Goal: Information Seeking & Learning: Learn about a topic

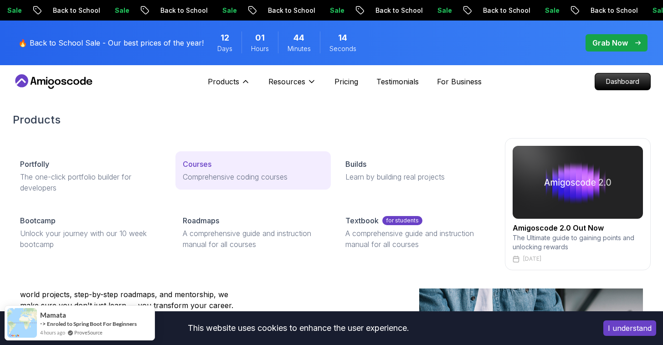
click at [202, 151] on link "Courses Comprehensive coding courses" at bounding box center [252, 170] width 155 height 38
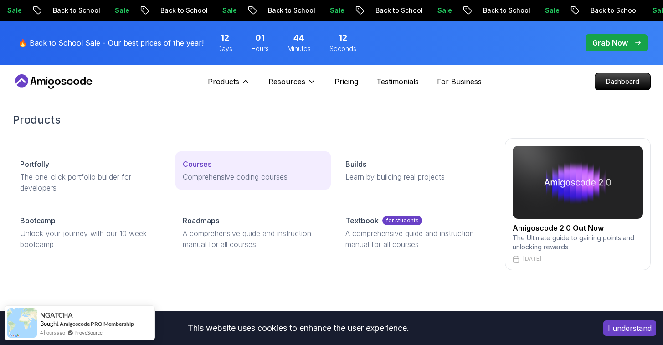
click at [192, 158] on p "Courses" at bounding box center [197, 163] width 29 height 11
click at [195, 158] on p "Courses" at bounding box center [197, 163] width 29 height 11
click at [202, 171] on p "Comprehensive coding courses" at bounding box center [253, 176] width 141 height 11
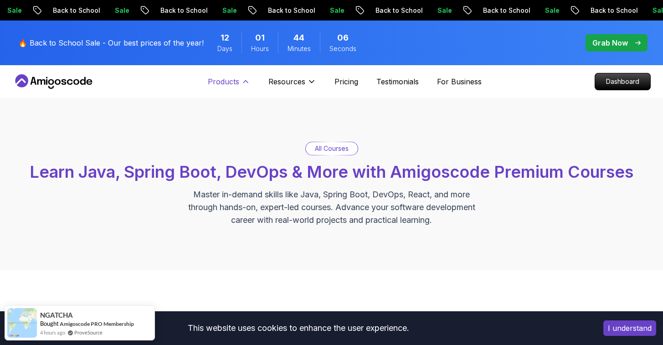
click at [246, 77] on icon at bounding box center [245, 81] width 9 height 9
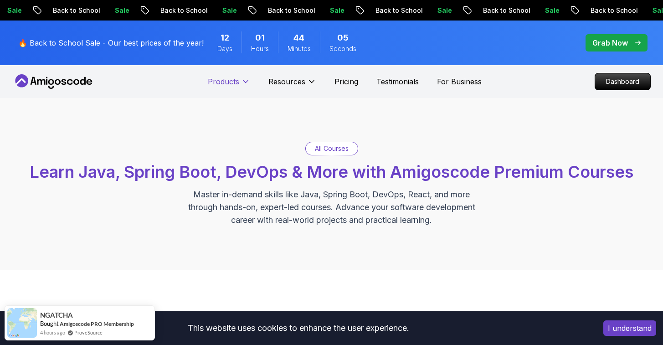
click at [226, 76] on p "Products" at bounding box center [223, 81] width 31 height 11
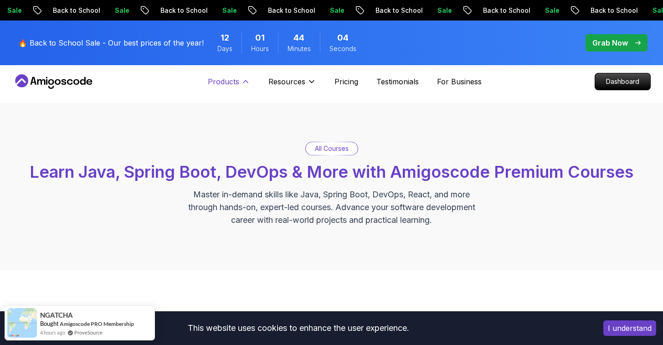
click at [231, 76] on button "Products" at bounding box center [229, 85] width 42 height 18
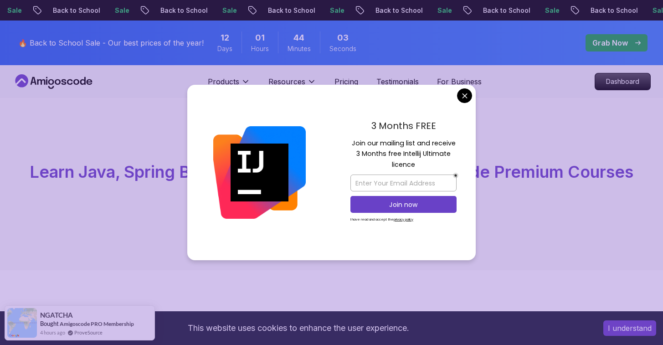
click at [457, 89] on div "3 Months FREE Join our mailing list and receive 3 Months free Intellij Ultimate…" at bounding box center [403, 173] width 144 height 176
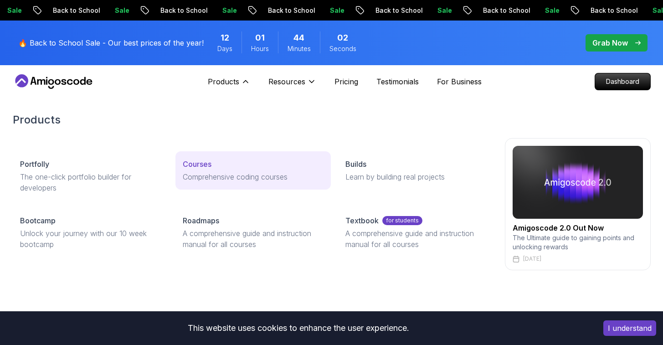
click at [207, 158] on p "Courses" at bounding box center [197, 163] width 29 height 11
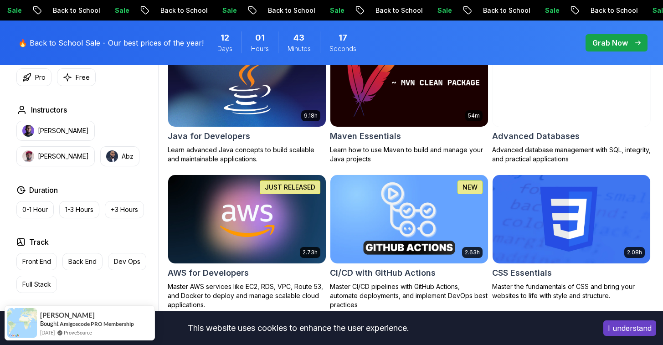
scroll to position [618, 0]
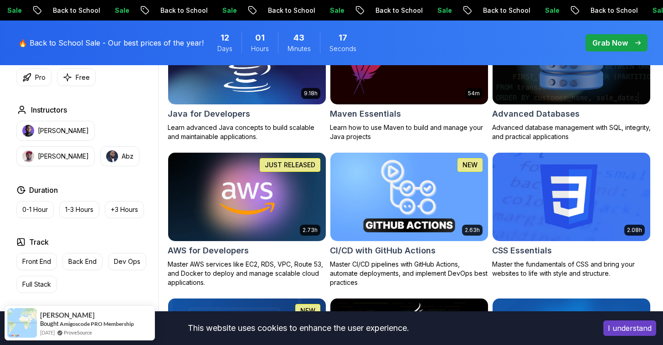
click at [424, 202] on img at bounding box center [408, 196] width 165 height 92
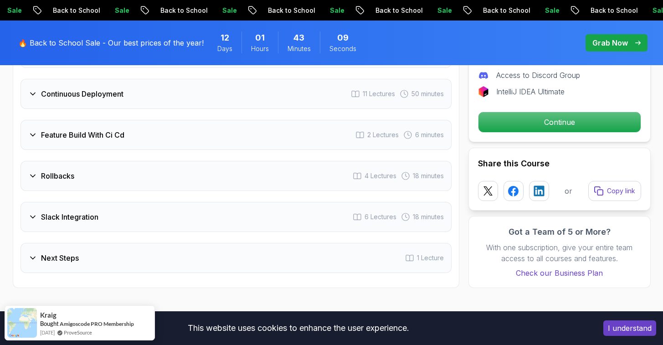
click at [128, 243] on div "Next Steps 1 Lecture" at bounding box center [235, 258] width 431 height 30
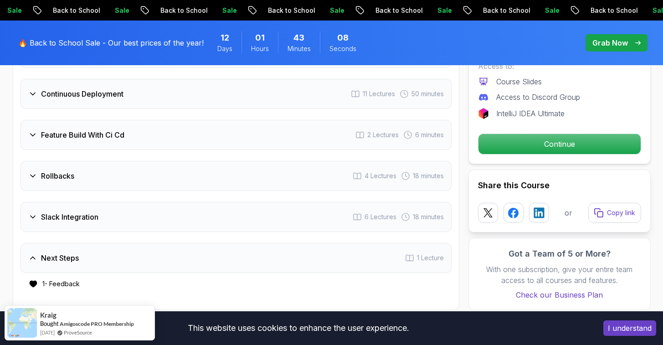
click at [144, 203] on div "Slack Integration 6 Lectures 18 minutes" at bounding box center [235, 217] width 431 height 30
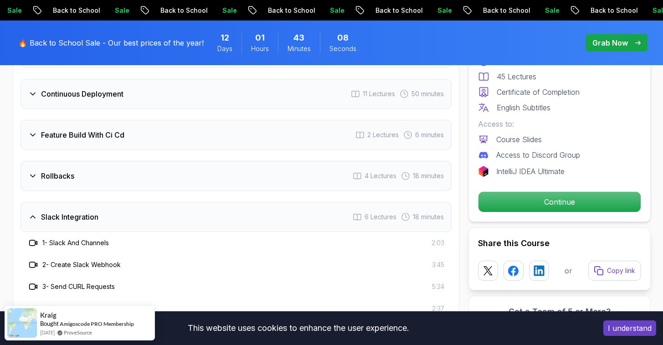
click at [148, 161] on div "Rollbacks 4 Lectures 18 minutes" at bounding box center [235, 176] width 431 height 30
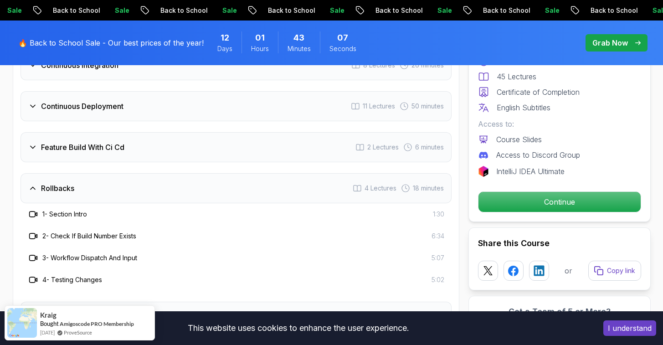
click at [157, 140] on div "Feature Build With Ci Cd 2 Lectures 6 minutes" at bounding box center [235, 147] width 431 height 30
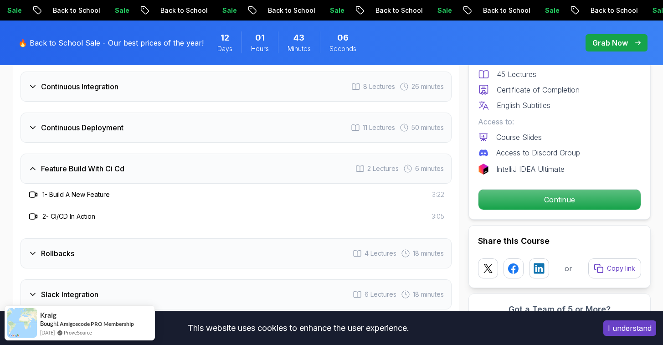
click at [170, 112] on div "Continuous Deployment 11 Lectures 50 minutes" at bounding box center [235, 127] width 431 height 30
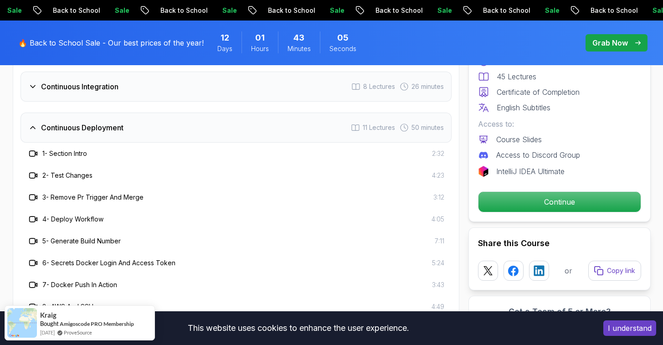
scroll to position [1628, 0]
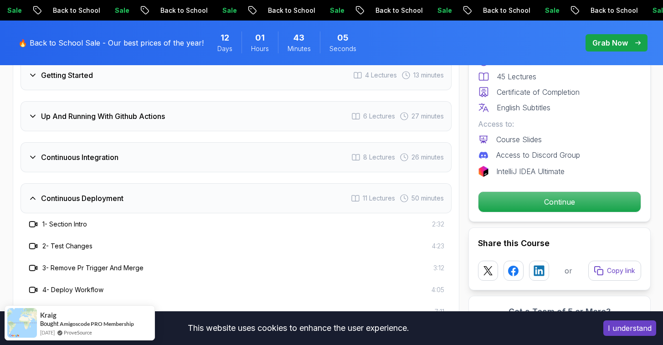
click at [149, 142] on div "Continuous Integration 8 Lectures 26 minutes" at bounding box center [235, 157] width 431 height 30
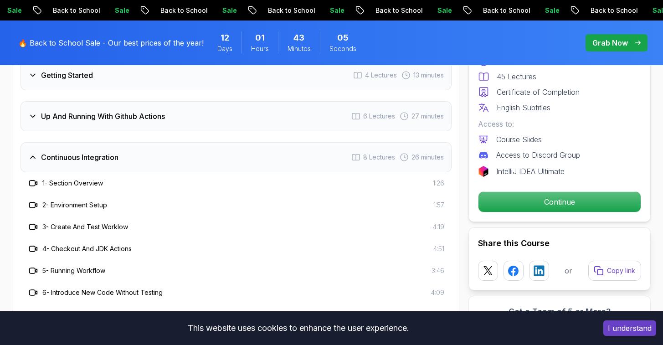
click at [171, 101] on div "Up And Running With Github Actions 6 Lectures 27 minutes" at bounding box center [235, 116] width 431 height 30
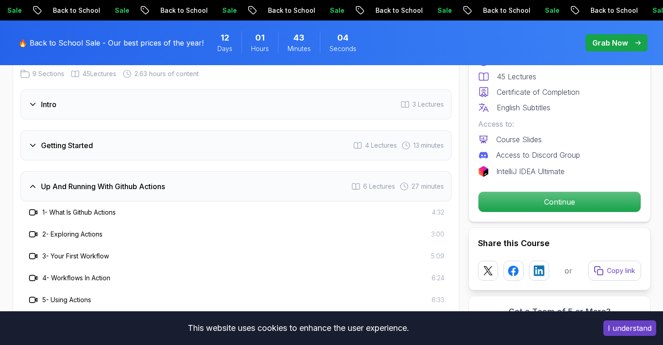
scroll to position [1535, 0]
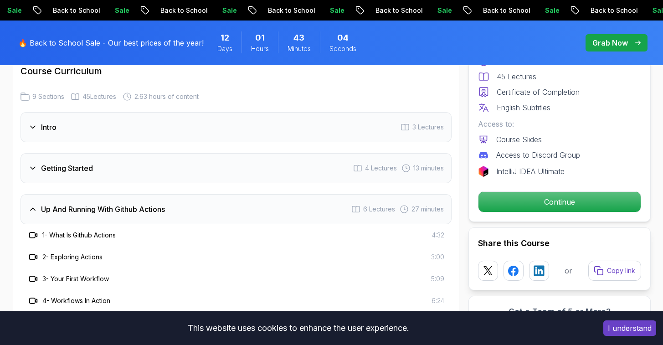
click at [135, 156] on div "Getting Started 4 Lectures 13 minutes" at bounding box center [235, 168] width 431 height 30
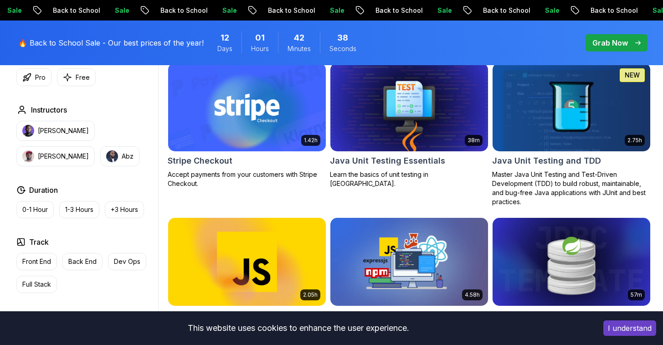
scroll to position [1553, 0]
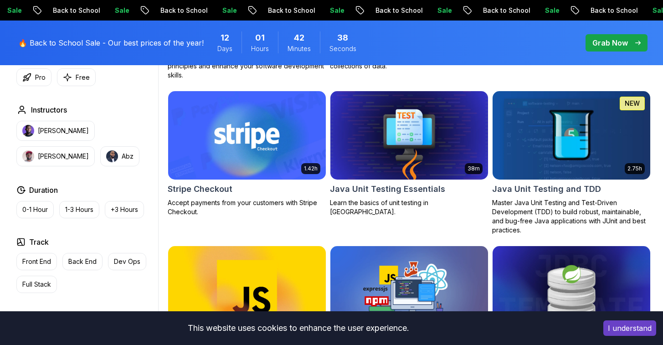
click at [284, 151] on img at bounding box center [246, 135] width 165 height 92
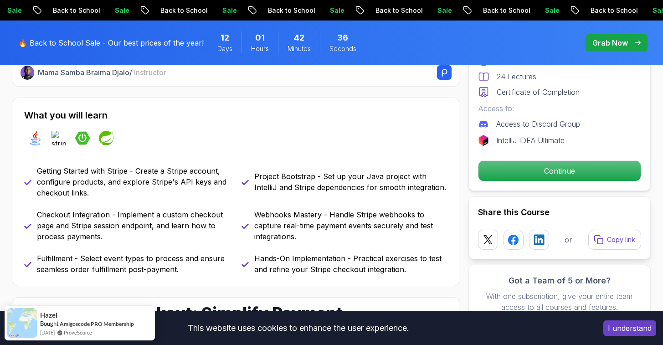
scroll to position [357, 0]
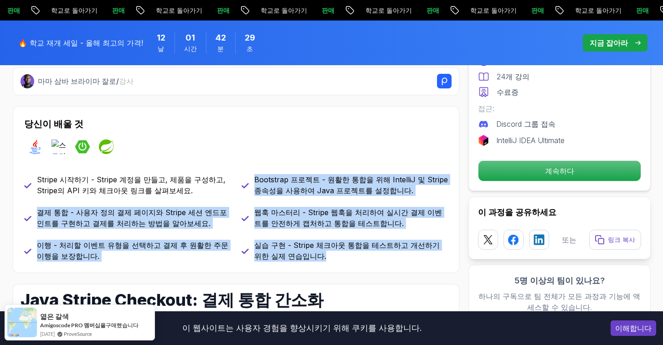
drag, startPoint x: 319, startPoint y: 238, endPoint x: 255, endPoint y: 160, distance: 100.9
click at [255, 174] on div "Stripe 시작하기 - Stripe 계정을 만들고, 제품을 구성하고, Stripe의 API 키와 체크아웃 링크를 살펴보세요. Bootstra…" at bounding box center [236, 217] width 424 height 87
click at [255, 175] on font "Bootstrap 프로젝트 - 원활한 통합을 위해 IntelliJ 및 Stripe 종속성을 사용하여 Java 프로젝트를 설정합니다." at bounding box center [351, 185] width 194 height 20
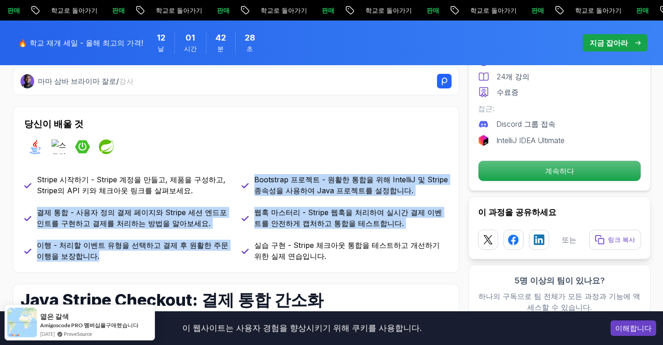
drag, startPoint x: 255, startPoint y: 160, endPoint x: 206, endPoint y: 233, distance: 87.4
click at [206, 233] on div "Stripe 시작하기 - Stripe 계정을 만들고, 제품을 구성하고, Stripe의 API 키와 체크아웃 링크를 살펴보세요. Bootstra…" at bounding box center [236, 217] width 424 height 87
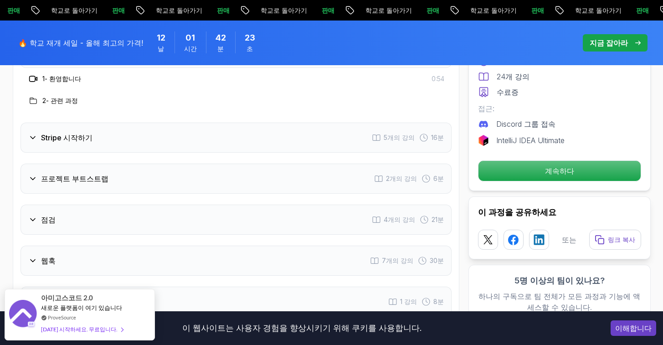
click at [223, 164] on div "프로젝트 부트스트랩 2개의 강의 6분" at bounding box center [235, 179] width 431 height 30
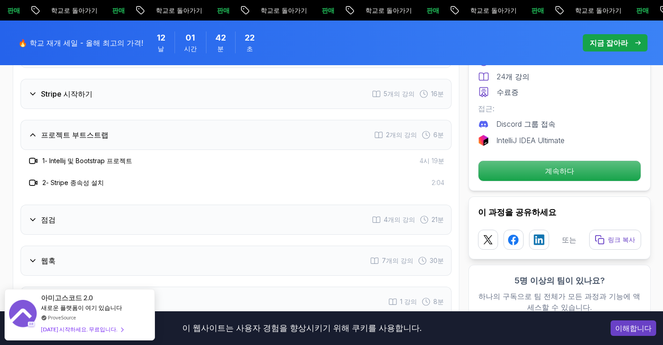
click at [244, 79] on div "Stripe 시작하기 5개의 강의 16분" at bounding box center [235, 94] width 431 height 30
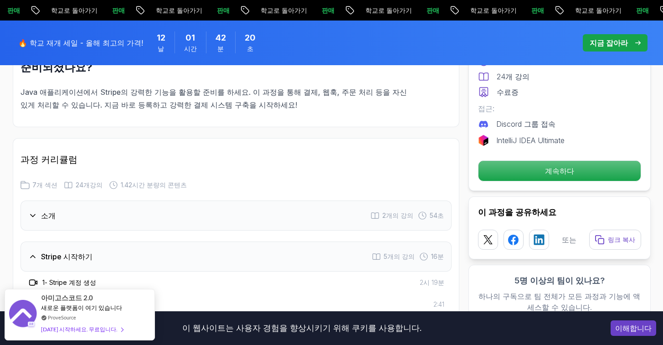
click at [221, 200] on div "소개 2개의 강의 54초" at bounding box center [235, 215] width 431 height 30
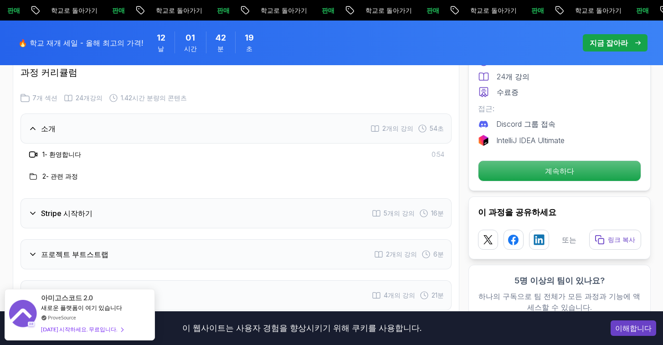
scroll to position [1183, 0]
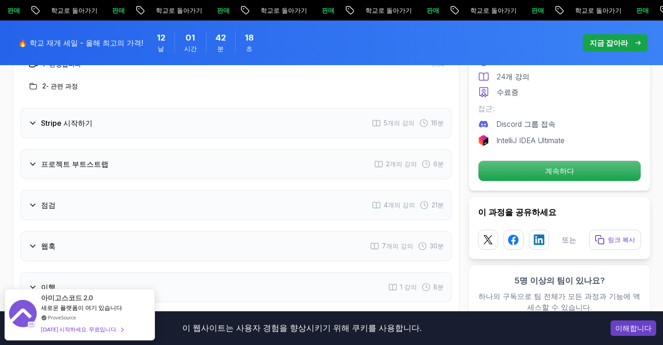
click at [206, 231] on div "웹훅 7개의 강의 30분" at bounding box center [235, 246] width 431 height 30
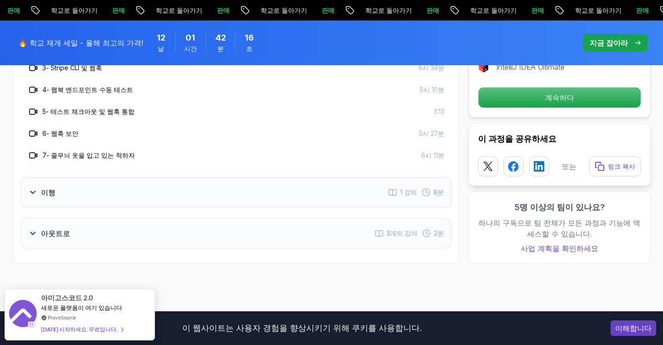
click at [223, 181] on div "이행 1 강의 8분" at bounding box center [235, 192] width 431 height 30
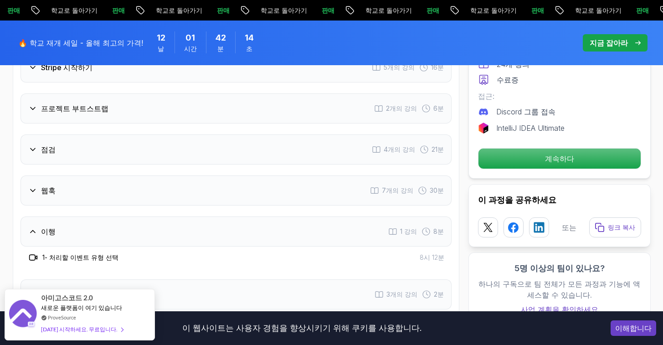
click at [237, 143] on div "점검 4개의 강의 21분" at bounding box center [235, 149] width 431 height 30
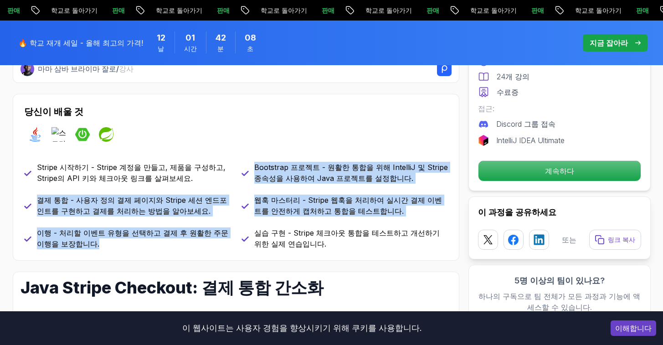
scroll to position [0, 0]
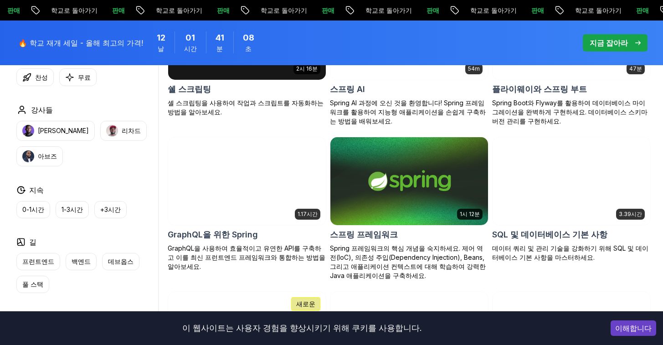
scroll to position [2241, 0]
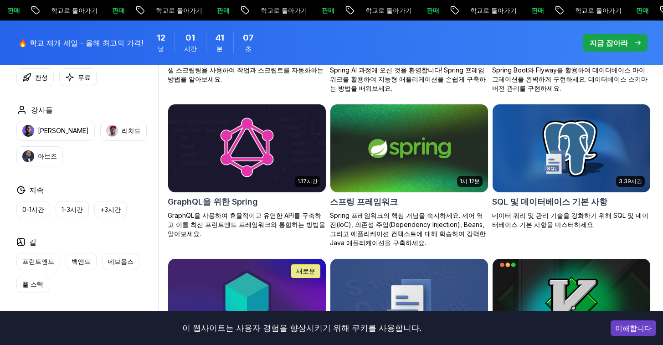
click at [304, 146] on div "1.17시간 GraphQL을 위한 Spring GraphQL을 사용하여 효율적이고 유연한 API를 구축하고 이를 최신 프런트엔드 프레임워크와 …" at bounding box center [247, 171] width 158 height 135
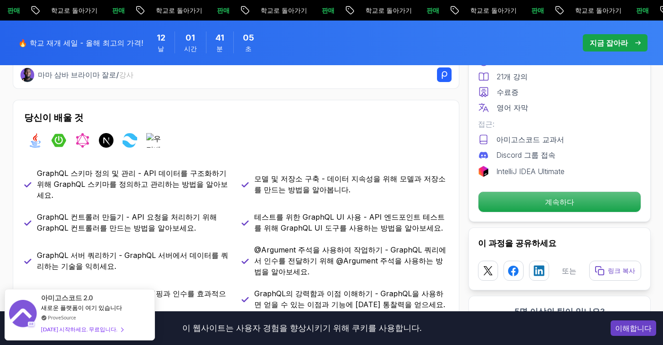
scroll to position [534, 0]
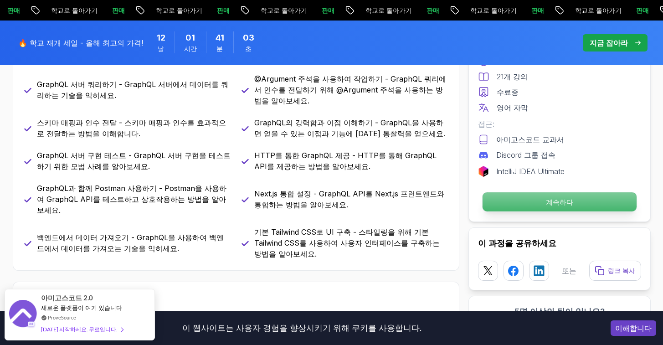
click at [541, 198] on p "계속하다" at bounding box center [559, 201] width 154 height 19
click at [525, 209] on p "계속하다" at bounding box center [559, 201] width 154 height 19
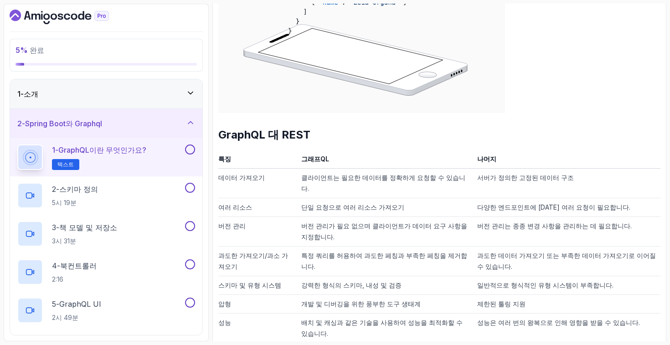
scroll to position [845, 0]
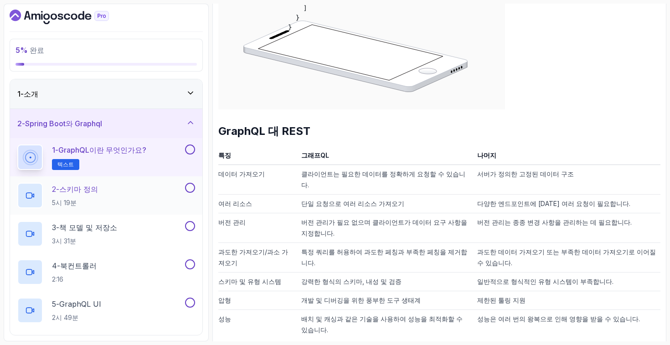
click at [100, 184] on div "2 - 스키마 정의 5시 19분" at bounding box center [100, 196] width 166 height 26
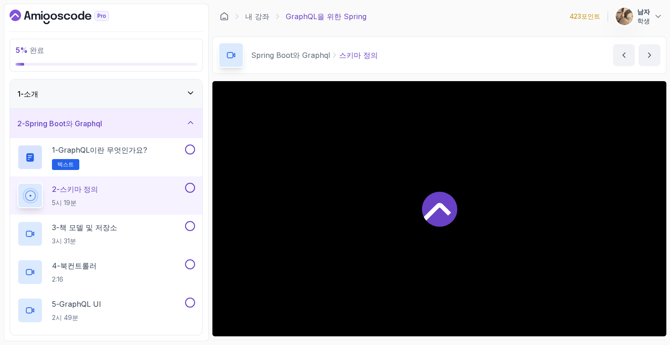
click at [144, 98] on div "1 - 소개" at bounding box center [106, 93] width 178 height 11
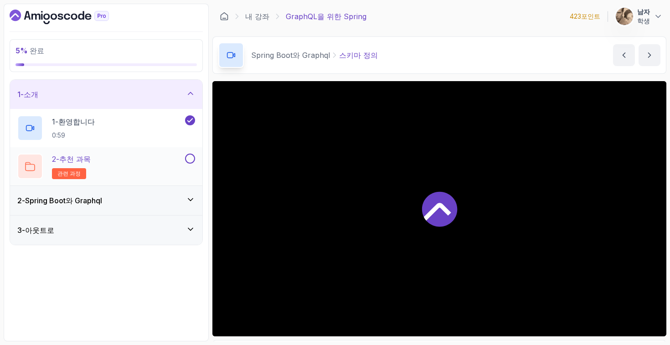
click at [138, 163] on div "2 - 추천 과목 관련 과정" at bounding box center [100, 166] width 166 height 26
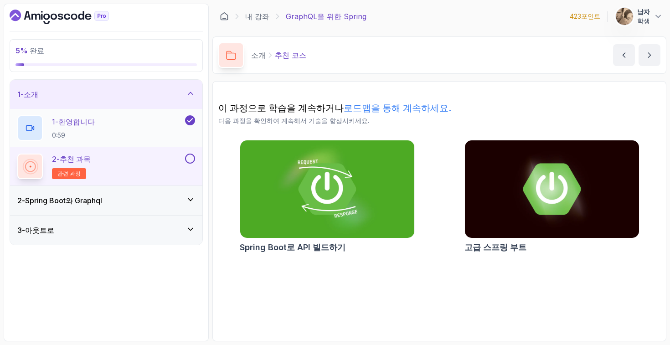
click at [153, 133] on div "1 - 환영합니다 0:59" at bounding box center [100, 128] width 166 height 26
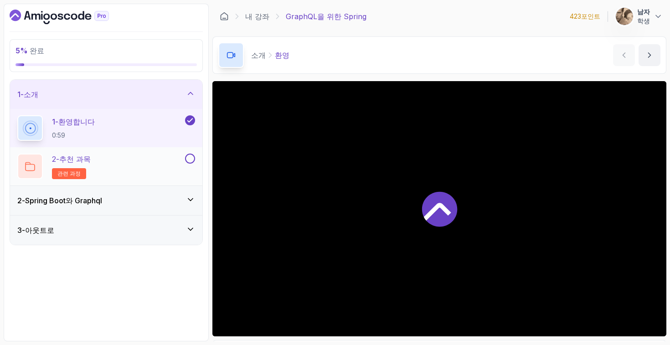
click at [148, 160] on div "2 - 추천 과목 관련 과정" at bounding box center [100, 166] width 166 height 26
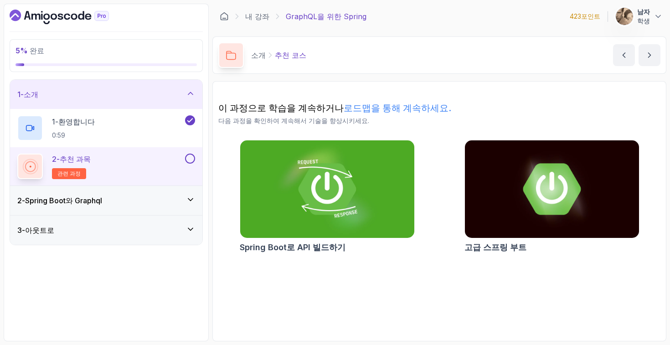
click at [133, 191] on div "2 - Spring Boot와 Graphql" at bounding box center [106, 200] width 192 height 29
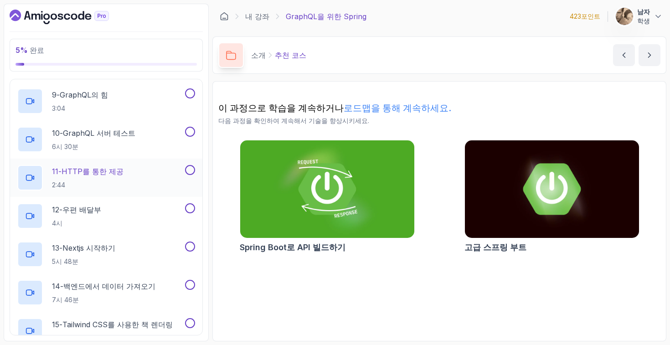
scroll to position [445, 0]
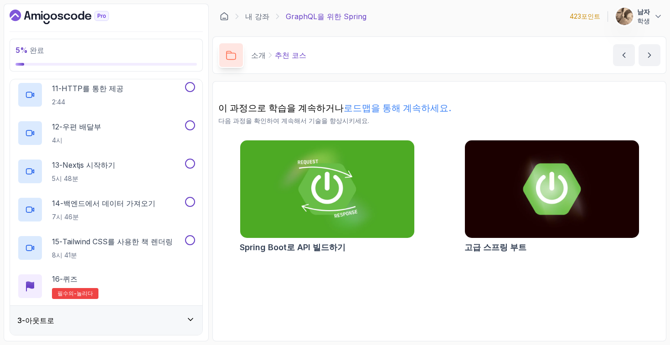
click at [123, 318] on div "3 - 아웃트로" at bounding box center [106, 320] width 178 height 11
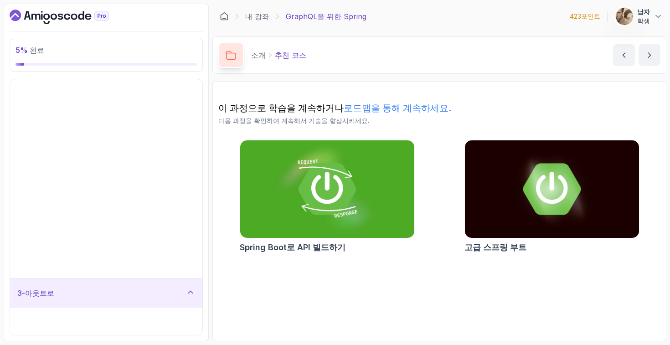
scroll to position [0, 0]
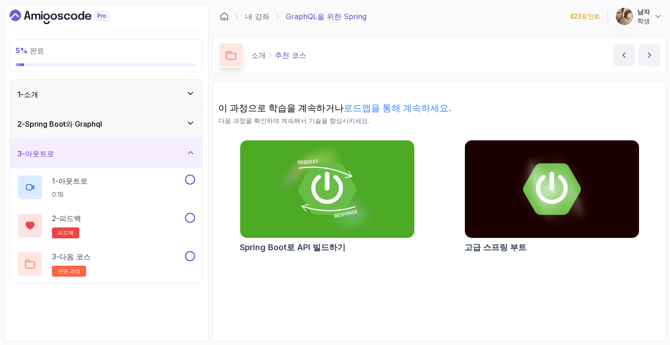
click at [153, 123] on div "2 - Spring Boot와 Graphql" at bounding box center [106, 123] width 178 height 11
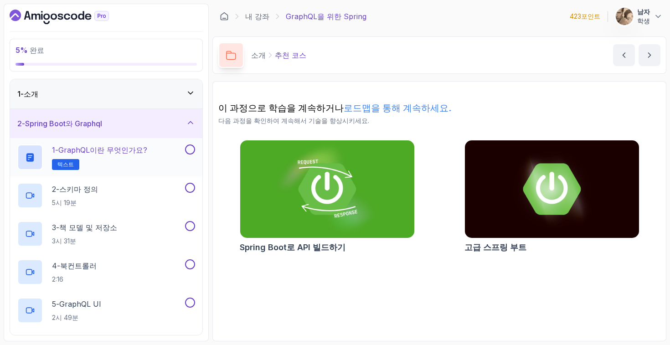
click at [161, 160] on div "1 - GraphQL이란 무엇인가요? [GEOGRAPHIC_DATA]" at bounding box center [100, 157] width 166 height 26
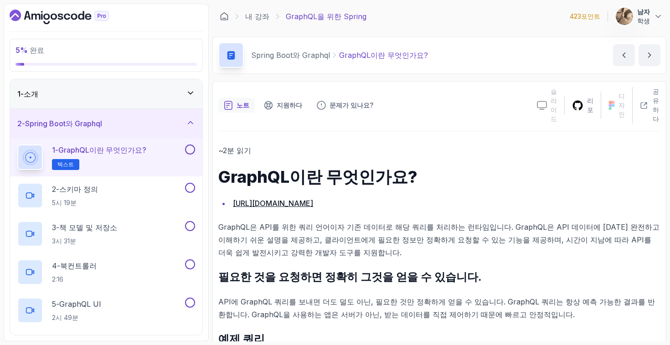
click at [125, 94] on div "1 - 소개" at bounding box center [106, 93] width 178 height 11
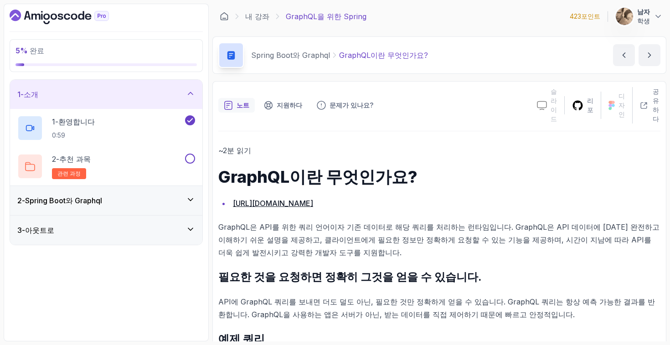
click at [106, 190] on div "2 - Spring Boot와 Graphql" at bounding box center [106, 200] width 192 height 29
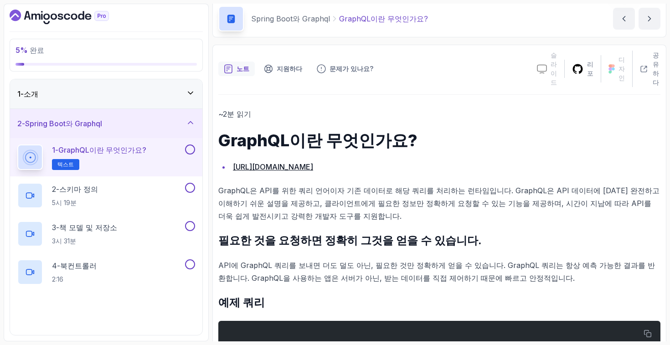
scroll to position [51, 0]
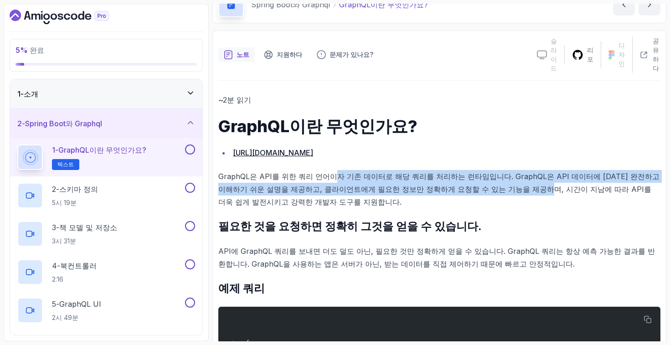
drag, startPoint x: 330, startPoint y: 174, endPoint x: 473, endPoint y: 187, distance: 143.2
click at [473, 187] on font "GraphQL은 API를 위한 쿼리 언어이자 기존 데이터로 해당 쿼리를 처리하는 런타임입니다. GraphQL은 API 데이터에 [DATE] 완…" at bounding box center [438, 189] width 441 height 35
drag, startPoint x: 476, startPoint y: 185, endPoint x: 401, endPoint y: 170, distance: 76.2
click at [401, 170] on p "GraphQL은 API를 위한 쿼리 언어이자 기존 데이터로 해당 쿼리를 처리하는 런타임입니다. GraphQL은 API 데이터에 [DATE] 완…" at bounding box center [439, 189] width 442 height 38
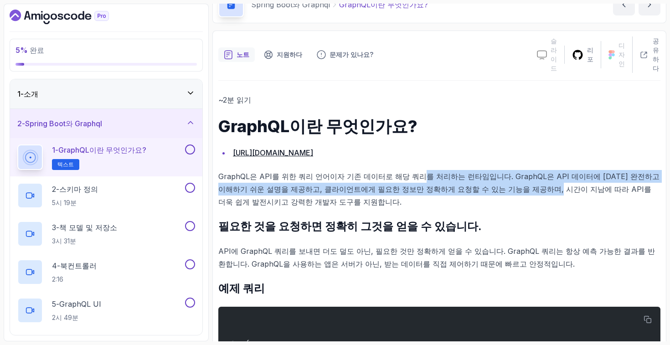
click at [401, 170] on p "GraphQL은 API를 위한 쿼리 언어이자 기존 데이터로 해당 쿼리를 처리하는 런타임입니다. GraphQL은 API 데이터에 [DATE] 완…" at bounding box center [439, 189] width 442 height 38
drag, startPoint x: 402, startPoint y: 169, endPoint x: 454, endPoint y: 190, distance: 56.2
click at [454, 190] on p "GraphQL은 API를 위한 쿼리 언어이자 기존 데이터로 해당 쿼리를 처리하는 런타임입니다. GraphQL은 API 데이터에 [DATE] 완…" at bounding box center [439, 189] width 442 height 38
click at [454, 190] on font "GraphQL은 API를 위한 쿼리 언어이자 기존 데이터로 해당 쿼리를 처리하는 런타임입니다. GraphQL은 API 데이터에 [DATE] 완…" at bounding box center [438, 189] width 441 height 35
drag, startPoint x: 454, startPoint y: 189, endPoint x: 380, endPoint y: 174, distance: 75.9
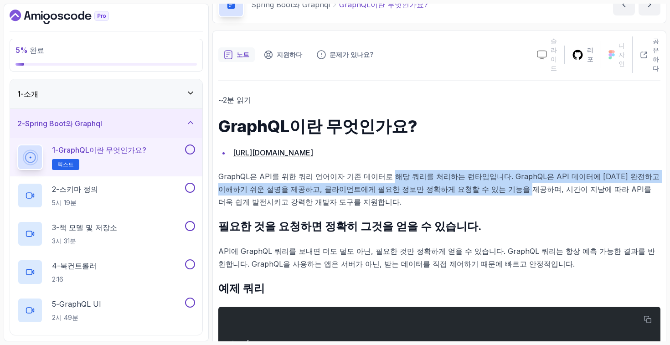
click at [380, 174] on font "GraphQL은 API를 위한 쿼리 언어이자 기존 데이터로 해당 쿼리를 처리하는 런타임입니다. GraphQL은 API 데이터에 [DATE] 완…" at bounding box center [438, 189] width 441 height 35
drag, startPoint x: 380, startPoint y: 174, endPoint x: 452, endPoint y: 189, distance: 73.5
click at [452, 189] on font "GraphQL은 API를 위한 쿼리 언어이자 기존 데이터로 해당 쿼리를 처리하는 런타임입니다. GraphQL은 API 데이터에 [DATE] 완…" at bounding box center [438, 189] width 441 height 35
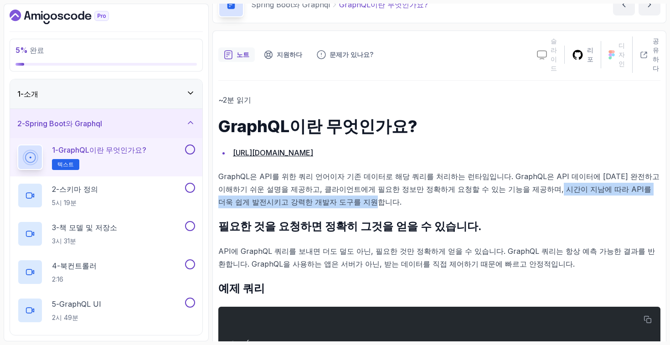
click at [482, 196] on p "GraphQL은 API를 위한 쿼리 언어이자 기존 데이터로 해당 쿼리를 처리하는 런타임입니다. GraphQL은 API 데이터에 [DATE] 완…" at bounding box center [439, 189] width 442 height 38
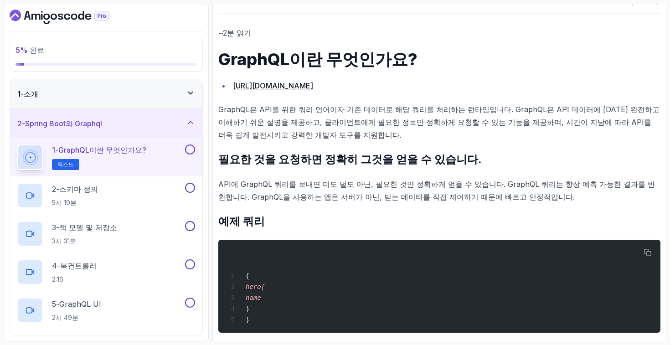
scroll to position [118, 0]
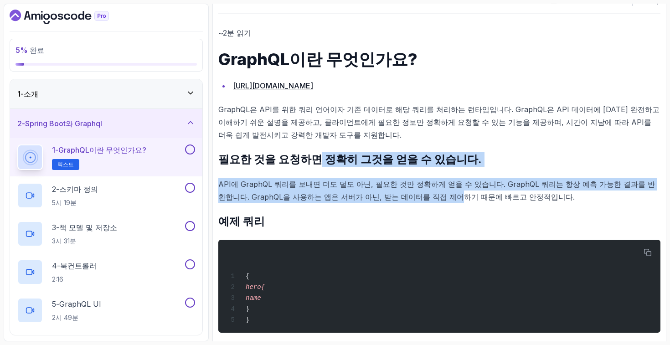
drag, startPoint x: 306, startPoint y: 160, endPoint x: 408, endPoint y: 199, distance: 109.9
click at [408, 199] on font "API에 GraphQL 쿼리를 보내면 더도 덜도 아닌, 필요한 것만 정확하게 얻을 수 있습니다. GraphQL 쿼리는 항상 예측 가능한 결과를…" at bounding box center [436, 190] width 436 height 22
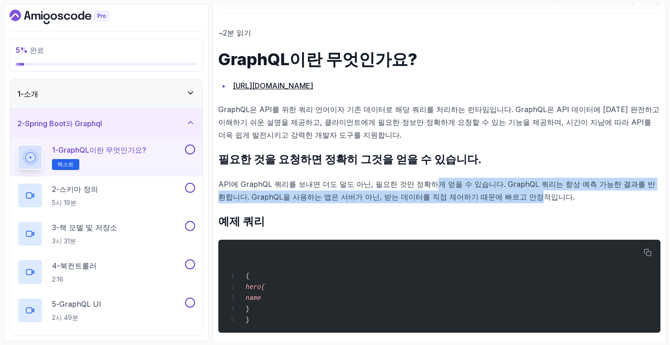
drag, startPoint x: 474, startPoint y: 200, endPoint x: 415, endPoint y: 183, distance: 61.4
click at [415, 183] on font "API에 GraphQL 쿼리를 보내면 더도 덜도 아닌, 필요한 것만 정확하게 얻을 수 있습니다. GraphQL 쿼리는 항상 예측 가능한 결과를…" at bounding box center [436, 190] width 436 height 22
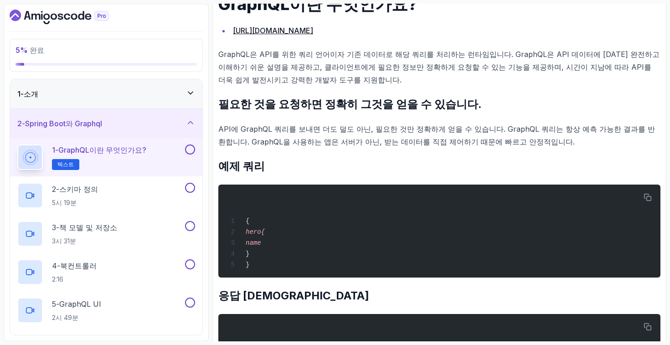
scroll to position [277, 0]
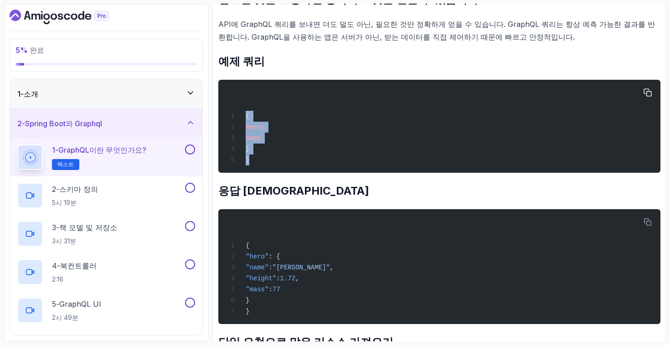
drag, startPoint x: 400, startPoint y: 154, endPoint x: 417, endPoint y: 110, distance: 47.3
click at [417, 110] on div "{ hero { name } }" at bounding box center [438, 126] width 427 height 82
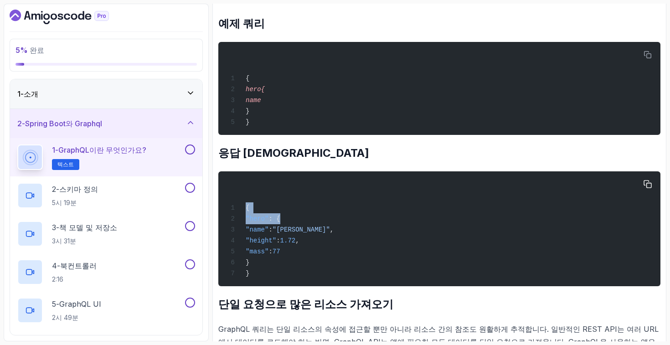
drag, startPoint x: 352, startPoint y: 192, endPoint x: 360, endPoint y: 259, distance: 67.4
click at [361, 231] on div "{ "hero" : { "name" : "[PERSON_NAME]" , "height" : 1.72 , "mass" : 77 } }" at bounding box center [438, 229] width 427 height 104
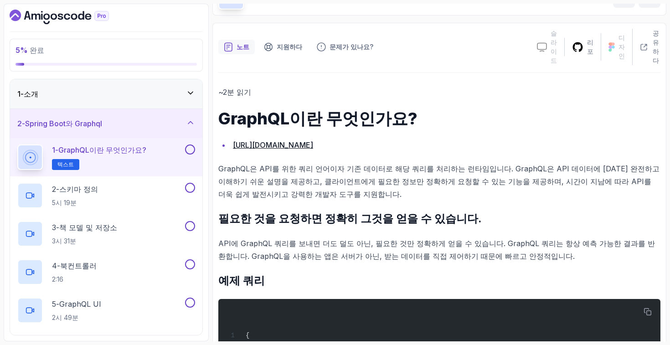
scroll to position [53, 0]
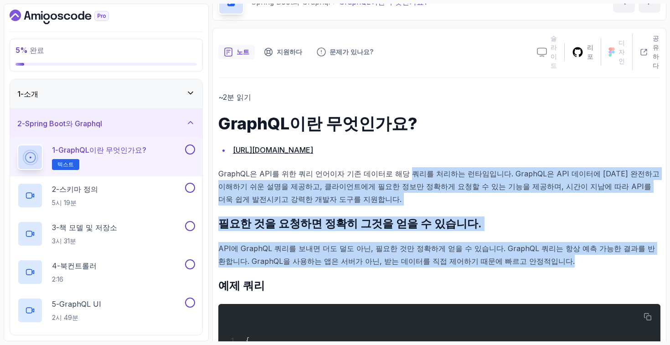
drag, startPoint x: 496, startPoint y: 260, endPoint x: 392, endPoint y: 177, distance: 132.8
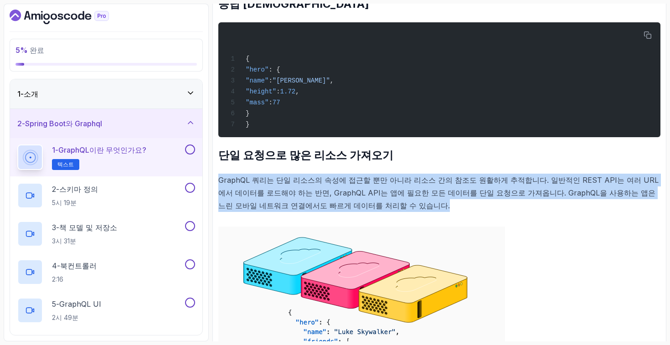
drag, startPoint x: 390, startPoint y: 185, endPoint x: 393, endPoint y: 204, distance: 18.9
click at [393, 204] on div "~2분 읽기 GraphQL이란 무엇인가요? [URL][DOMAIN_NAME] GraphQL은 API를 위한 쿼리 언어이자 기존 데이터로 해당 …" at bounding box center [439, 200] width 442 height 1040
click at [393, 204] on p "GraphQL 쿼리는 단일 리소스의 속성에 접근할 뿐만 아니라 리소스 간의 참조도 원활하게 추적합니다. 일반적인 REST API는 여러 URL…" at bounding box center [439, 193] width 442 height 38
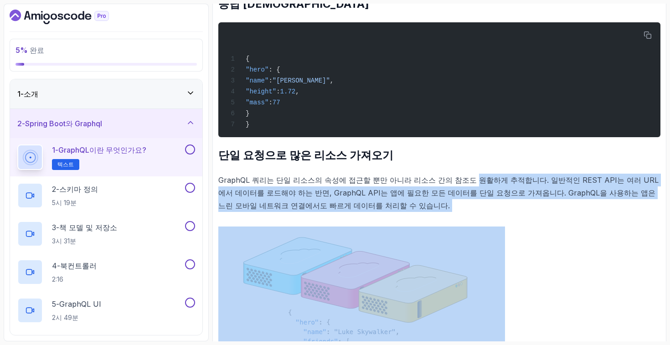
drag, startPoint x: 393, startPoint y: 204, endPoint x: 448, endPoint y: 187, distance: 57.8
click at [448, 187] on p "GraphQL 쿼리는 단일 리소스의 속성에 접근할 뿐만 아니라 리소스 간의 참조도 원활하게 추적합니다. 일반적인 REST API는 여러 URL…" at bounding box center [439, 193] width 442 height 38
click at [460, 185] on font "GraphQL 쿼리는 단일 리소스의 속성에 접근할 뿐만 아니라 리소스 간의 참조도 원활하게 추적합니다. 일반적인 REST API는 여러 URL…" at bounding box center [438, 192] width 440 height 35
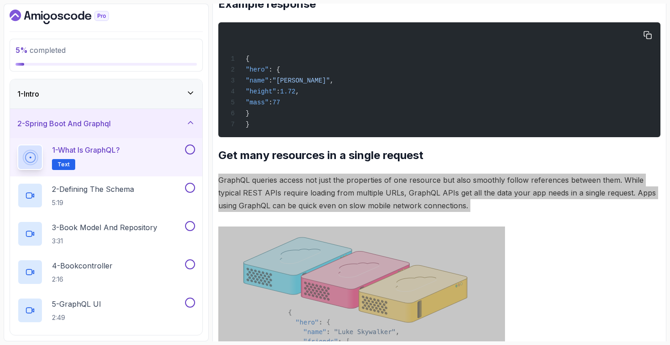
scroll to position [0, 0]
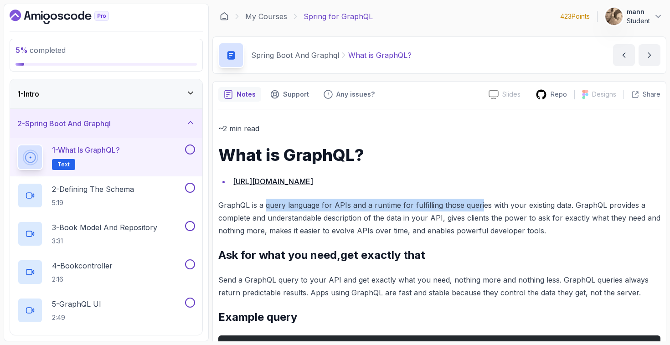
drag, startPoint x: 264, startPoint y: 204, endPoint x: 478, endPoint y: 206, distance: 214.1
click at [478, 206] on p "GraphQL is a query language for APIs and a runtime for fulfilling those queries…" at bounding box center [439, 218] width 442 height 38
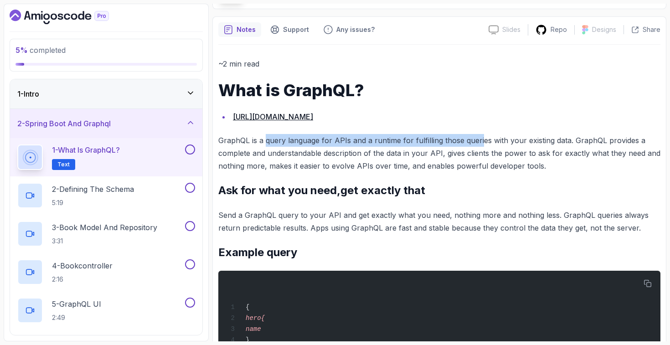
scroll to position [67, 0]
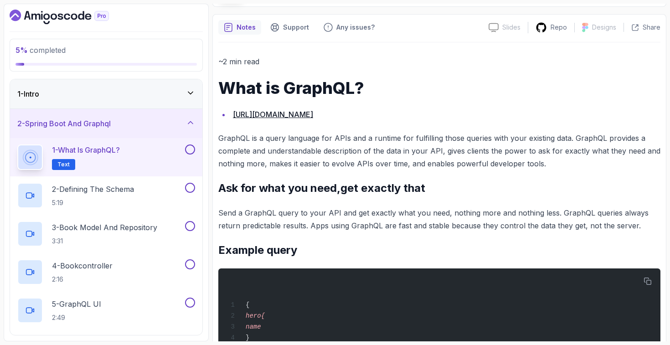
click at [239, 153] on p "GraphQL is a query language for APIs and a runtime for fulfilling those queries…" at bounding box center [439, 151] width 442 height 38
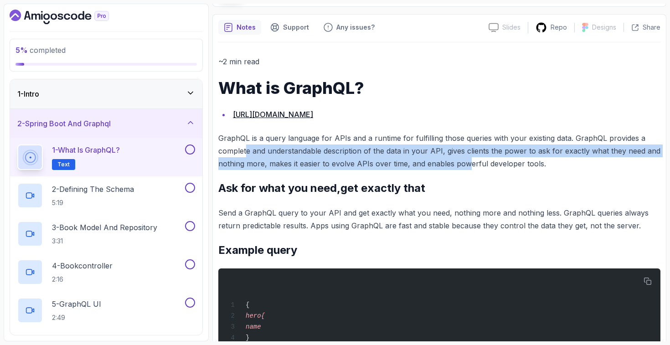
drag, startPoint x: 246, startPoint y: 151, endPoint x: 465, endPoint y: 162, distance: 218.9
click at [465, 162] on p "GraphQL is a query language for APIs and a runtime for fulfilling those queries…" at bounding box center [439, 151] width 442 height 38
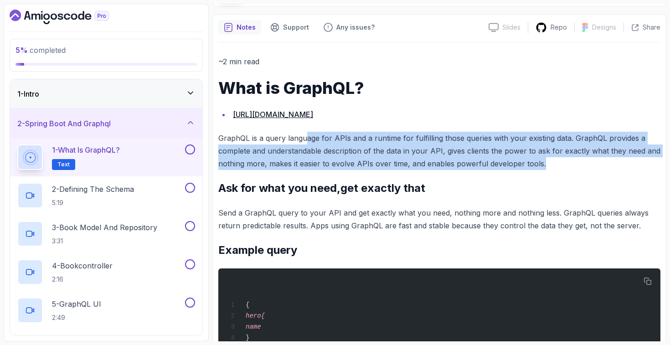
drag, startPoint x: 541, startPoint y: 162, endPoint x: 304, endPoint y: 137, distance: 238.6
click at [304, 137] on p "GraphQL is a query language for APIs and a runtime for fulfilling those queries…" at bounding box center [439, 151] width 442 height 38
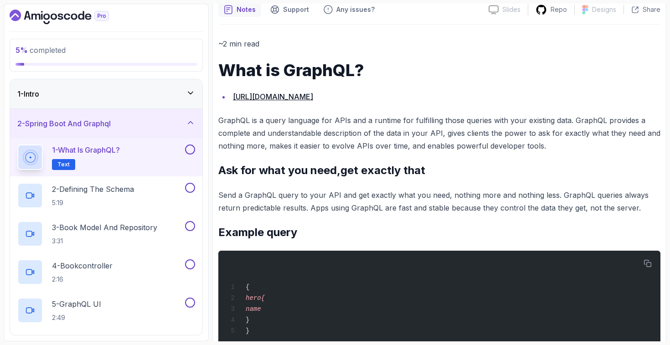
scroll to position [86, 0]
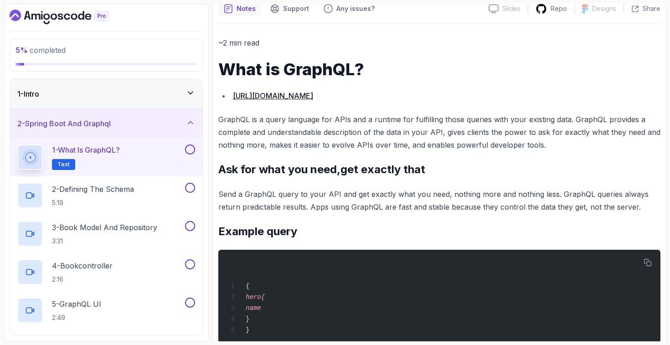
click at [337, 146] on p "GraphQL is a query language for APIs and a runtime for fulfilling those queries…" at bounding box center [439, 132] width 442 height 38
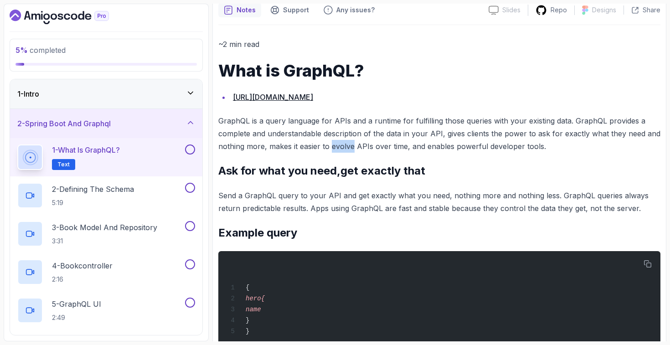
scroll to position [84, 0]
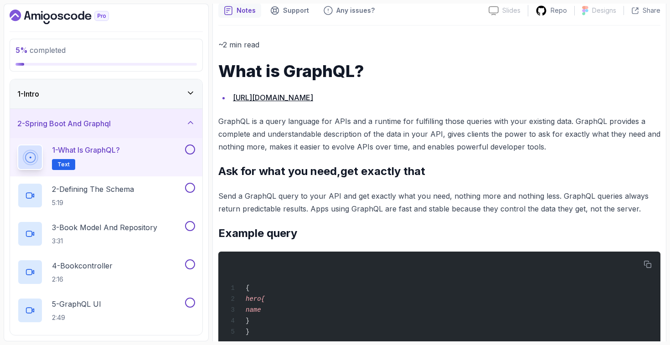
click at [409, 147] on p "GraphQL is a query language for APIs and a runtime for fulfilling those queries…" at bounding box center [439, 134] width 442 height 38
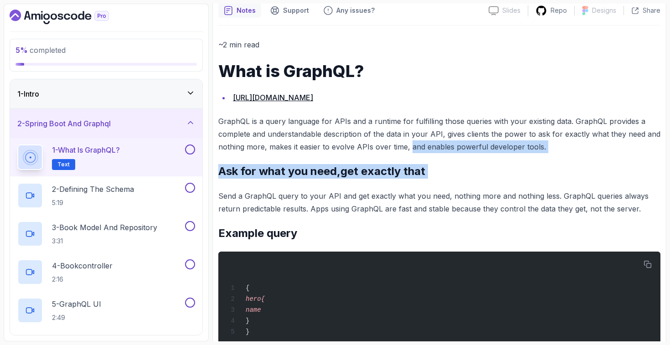
drag, startPoint x: 409, startPoint y: 147, endPoint x: 399, endPoint y: 171, distance: 26.6
click at [399, 171] on h2 "Ask for what you need,get exactly that" at bounding box center [439, 171] width 442 height 15
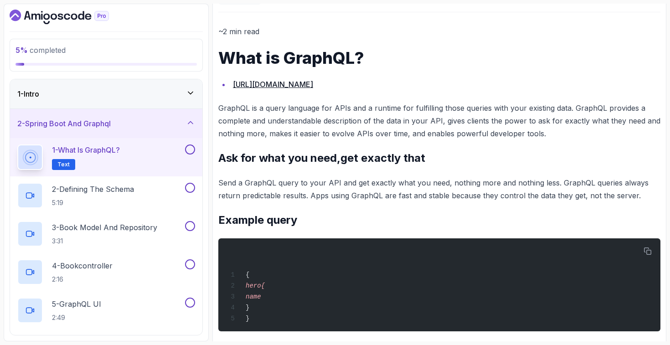
scroll to position [165, 0]
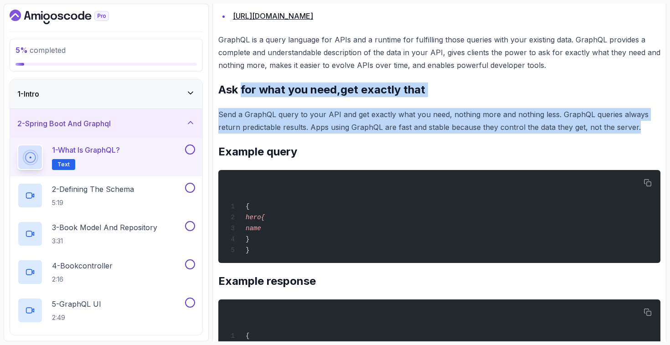
drag, startPoint x: 243, startPoint y: 93, endPoint x: 634, endPoint y: 131, distance: 393.5
click at [634, 131] on p "Send a GraphQL query to your API and get exactly what you need, nothing more an…" at bounding box center [439, 121] width 442 height 26
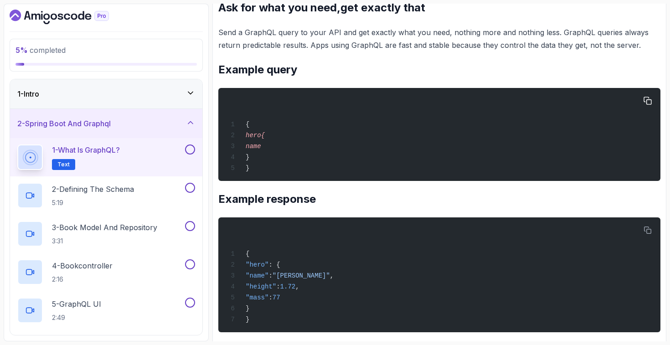
scroll to position [434, 0]
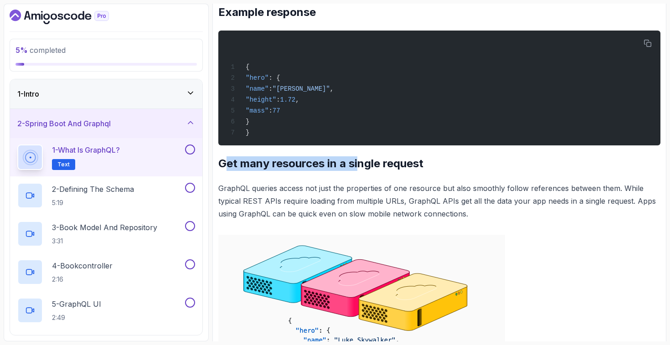
drag, startPoint x: 226, startPoint y: 166, endPoint x: 362, endPoint y: 169, distance: 135.8
click at [360, 169] on h2 "Get many resources in a single request" at bounding box center [439, 163] width 442 height 15
click at [363, 169] on h2 "Get many resources in a single request" at bounding box center [439, 163] width 442 height 15
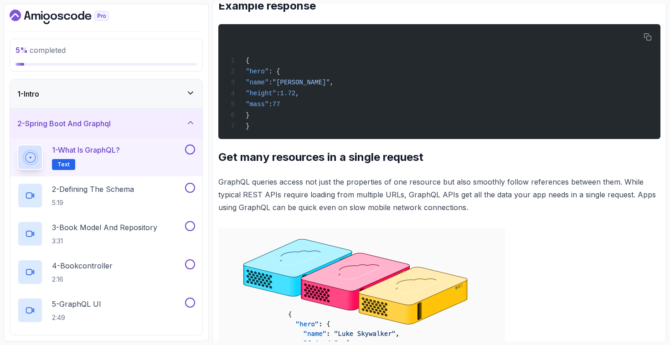
scroll to position [456, 0]
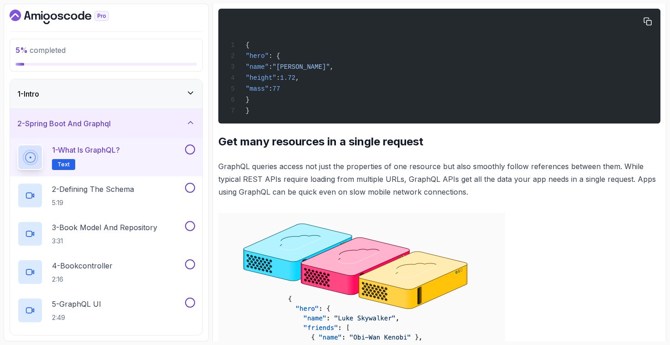
drag, startPoint x: 351, startPoint y: 67, endPoint x: 296, endPoint y: 69, distance: 55.2
click at [296, 69] on span ""[PERSON_NAME]"" at bounding box center [300, 66] width 57 height 7
copy span "[PERSON_NAME]""
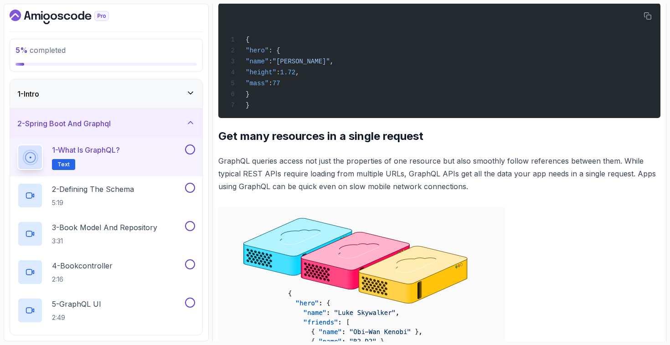
scroll to position [471, 0]
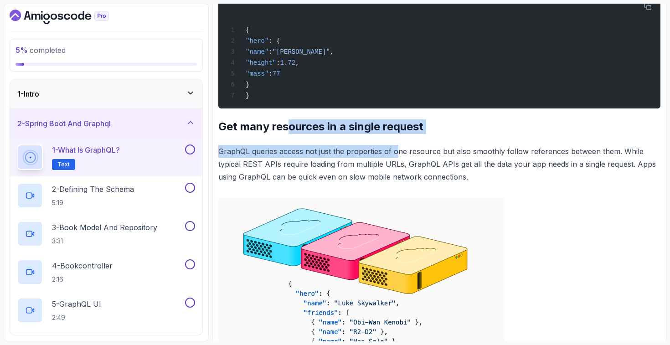
drag, startPoint x: 306, startPoint y: 130, endPoint x: 397, endPoint y: 153, distance: 94.4
click at [397, 153] on div "~2 min read What is GraphQL? [URL][DOMAIN_NAME] GraphQL is a query language for…" at bounding box center [439, 171] width 442 height 1040
click at [397, 153] on p "GraphQL queries access not just the properties of one resource but also smoothl…" at bounding box center [439, 164] width 442 height 38
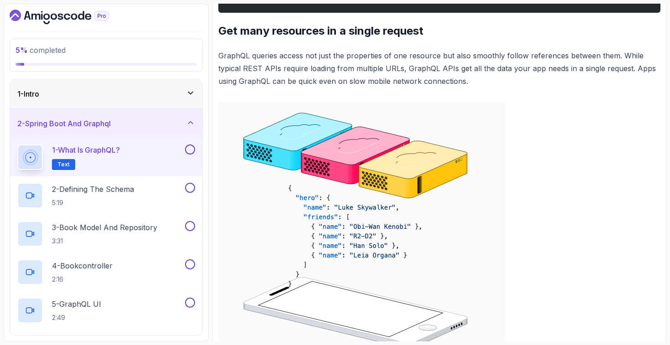
scroll to position [570, 0]
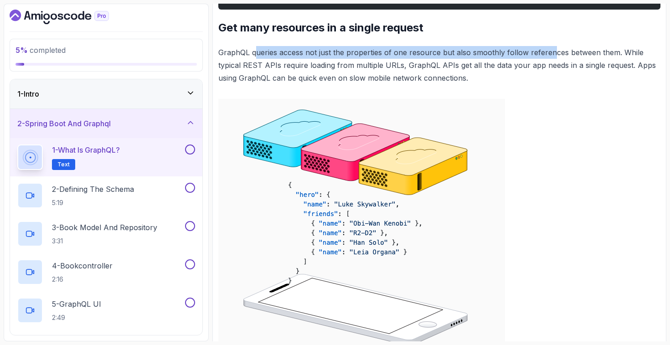
drag, startPoint x: 254, startPoint y: 52, endPoint x: 550, endPoint y: 52, distance: 295.6
click at [550, 52] on p "GraphQL queries access not just the properties of one resource but also smoothl…" at bounding box center [439, 65] width 442 height 38
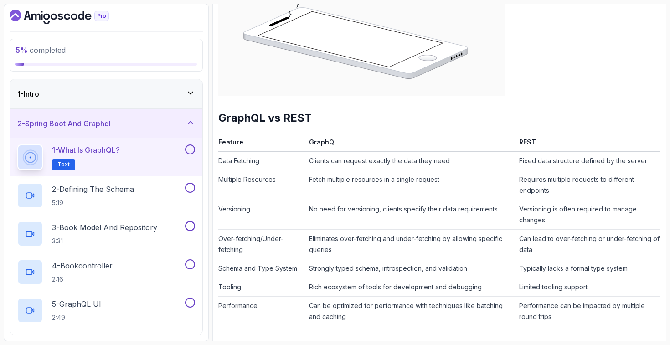
scroll to position [839, 0]
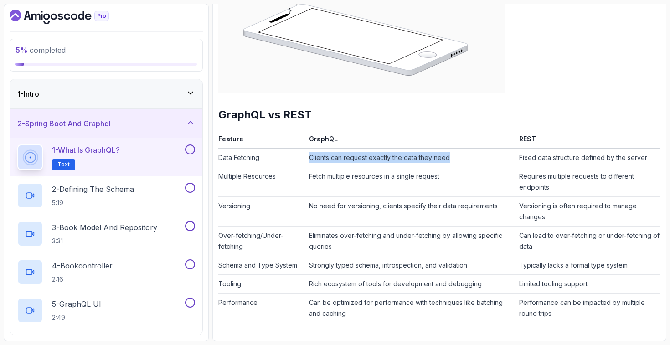
drag, startPoint x: 306, startPoint y: 157, endPoint x: 461, endPoint y: 158, distance: 155.3
click at [461, 158] on td "Clients can request exactly the data they need" at bounding box center [410, 157] width 210 height 19
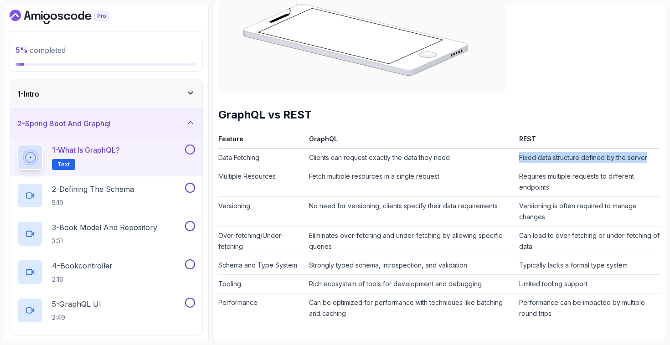
drag, startPoint x: 510, startPoint y: 158, endPoint x: 649, endPoint y: 160, distance: 139.4
click at [649, 160] on tr "Data Fetching Clients can request exactly the data they need Fixed data structu…" at bounding box center [439, 157] width 442 height 19
click at [649, 160] on td "Fixed data structure defined by the server" at bounding box center [587, 157] width 145 height 19
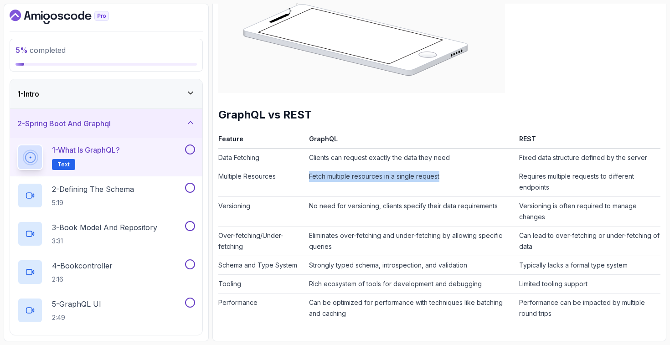
drag, startPoint x: 452, startPoint y: 177, endPoint x: 292, endPoint y: 177, distance: 159.9
click at [292, 177] on tr "Multiple Resources Fetch multiple resources in a single request Requires multip…" at bounding box center [439, 182] width 442 height 30
click at [292, 177] on td "Multiple Resources" at bounding box center [261, 182] width 87 height 30
drag, startPoint x: 295, startPoint y: 178, endPoint x: 550, endPoint y: 182, distance: 254.6
click at [550, 182] on tr "Multiple Resources Fetch multiple resources in a single request Requires multip…" at bounding box center [439, 182] width 442 height 30
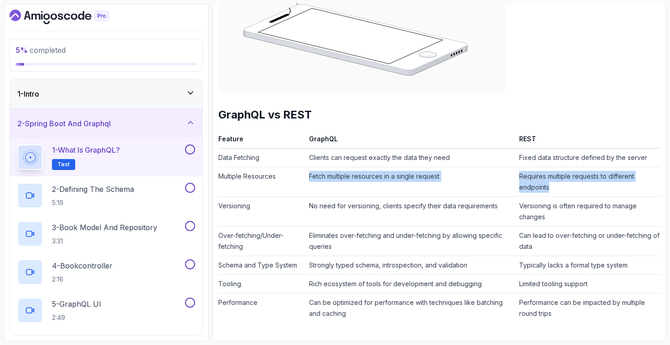
click at [550, 182] on td "Requires multiple requests to different endpoints" at bounding box center [587, 182] width 145 height 30
drag, startPoint x: 516, startPoint y: 177, endPoint x: 552, endPoint y: 188, distance: 37.0
click at [552, 188] on td "Requires multiple requests to different endpoints" at bounding box center [587, 182] width 145 height 30
drag, startPoint x: 552, startPoint y: 188, endPoint x: 520, endPoint y: 179, distance: 33.2
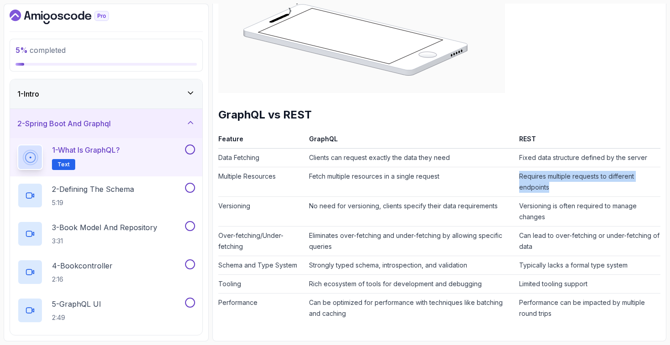
click at [520, 179] on td "Requires multiple requests to different endpoints" at bounding box center [587, 182] width 145 height 30
click at [542, 185] on td "Requires multiple requests to different endpoints" at bounding box center [587, 182] width 145 height 30
drag, startPoint x: 574, startPoint y: 192, endPoint x: 511, endPoint y: 178, distance: 64.4
click at [511, 178] on tr "Multiple Resources Fetch multiple resources in a single request Requires multip…" at bounding box center [439, 182] width 442 height 30
click at [511, 178] on td "Fetch multiple resources in a single request" at bounding box center [410, 182] width 210 height 30
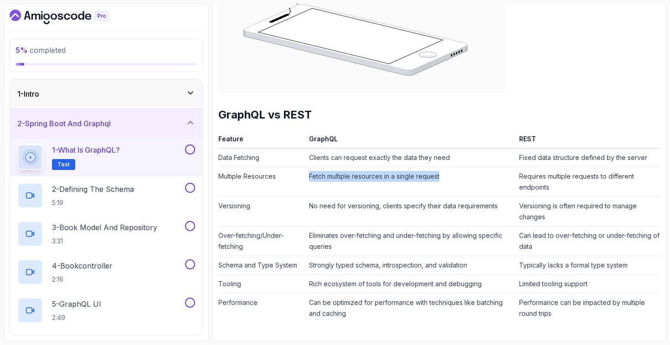
drag, startPoint x: 495, startPoint y: 180, endPoint x: 293, endPoint y: 178, distance: 201.3
click at [293, 178] on tr "Multiple Resources Fetch multiple resources in a single request Requires multip…" at bounding box center [439, 182] width 442 height 30
click at [293, 178] on td "Multiple Resources" at bounding box center [261, 182] width 87 height 30
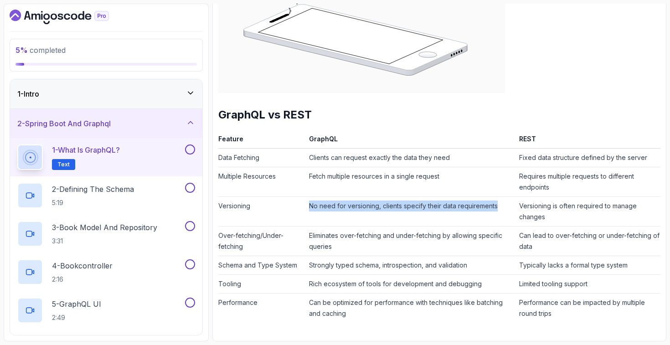
drag, startPoint x: 307, startPoint y: 203, endPoint x: 498, endPoint y: 207, distance: 190.9
click at [498, 207] on td "No need for versioning, clients specify their data requirements" at bounding box center [410, 211] width 210 height 30
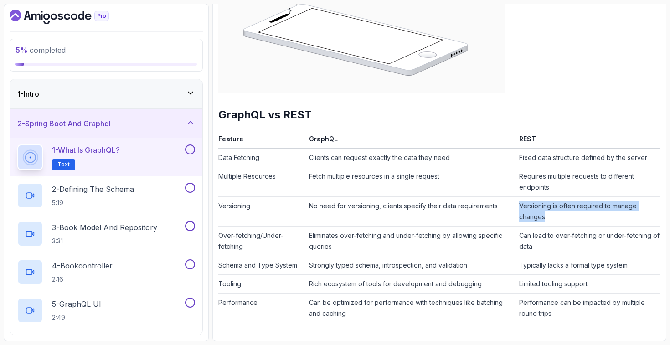
drag, startPoint x: 505, startPoint y: 207, endPoint x: 562, endPoint y: 213, distance: 57.2
click at [562, 213] on tr "Versioning No need for versioning, clients specify their data requirements Vers…" at bounding box center [439, 211] width 442 height 30
click at [562, 213] on td "Versioning is often required to manage changes" at bounding box center [587, 211] width 145 height 30
drag, startPoint x: 548, startPoint y: 212, endPoint x: 516, endPoint y: 205, distance: 33.1
click at [516, 205] on td "Versioning is often required to manage changes" at bounding box center [587, 211] width 145 height 30
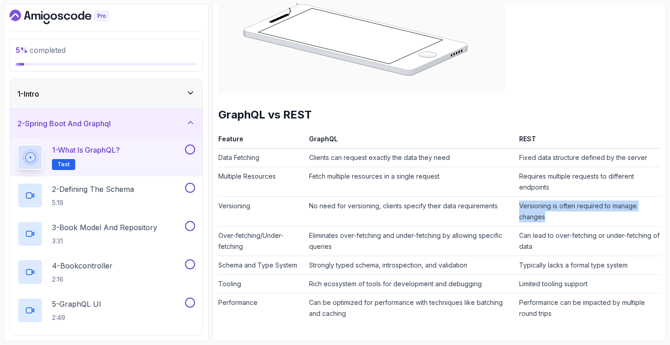
click at [516, 205] on td "Versioning is often required to manage changes" at bounding box center [587, 211] width 145 height 30
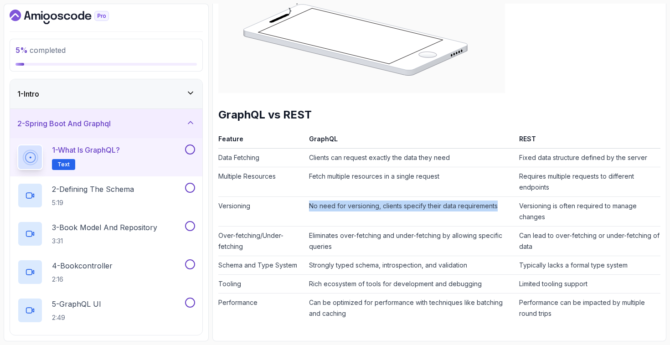
drag, startPoint x: 500, startPoint y: 210, endPoint x: 306, endPoint y: 208, distance: 193.6
click at [306, 208] on td "No need for versioning, clients specify their data requirements" at bounding box center [410, 211] width 210 height 30
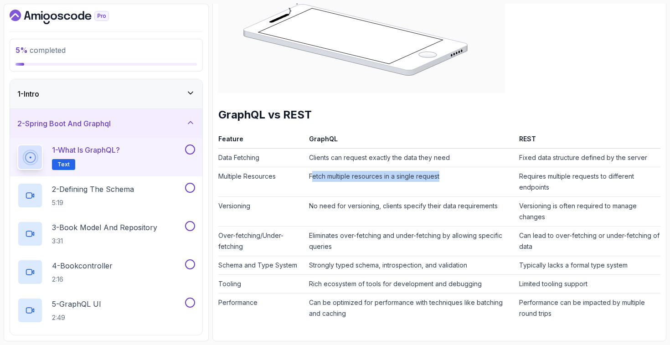
drag, startPoint x: 312, startPoint y: 179, endPoint x: 446, endPoint y: 178, distance: 134.8
click at [446, 178] on td "Fetch multiple resources in a single request" at bounding box center [410, 182] width 210 height 30
drag, startPoint x: 446, startPoint y: 178, endPoint x: 314, endPoint y: 185, distance: 132.7
click at [310, 180] on td "Fetch multiple resources in a single request" at bounding box center [410, 182] width 210 height 30
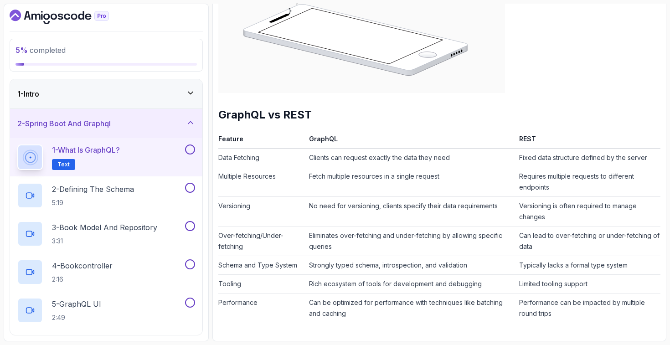
click at [307, 234] on td "Eliminates over-fetching and under-fetching by allowing specific queries" at bounding box center [410, 241] width 210 height 30
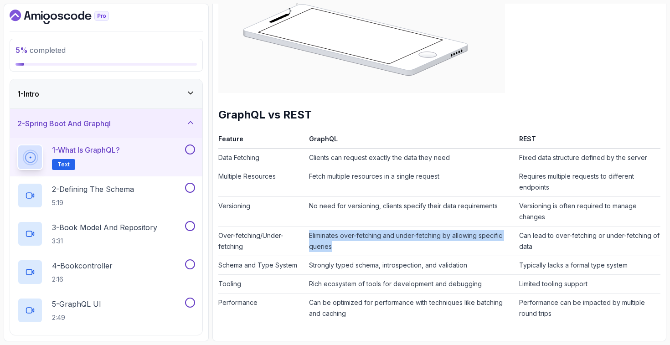
drag, startPoint x: 317, startPoint y: 234, endPoint x: 488, endPoint y: 246, distance: 171.3
click at [488, 246] on td "Eliminates over-fetching and under-fetching by allowing specific queries" at bounding box center [410, 241] width 210 height 30
click at [411, 241] on td "Eliminates over-fetching and under-fetching by allowing specific queries" at bounding box center [410, 241] width 210 height 30
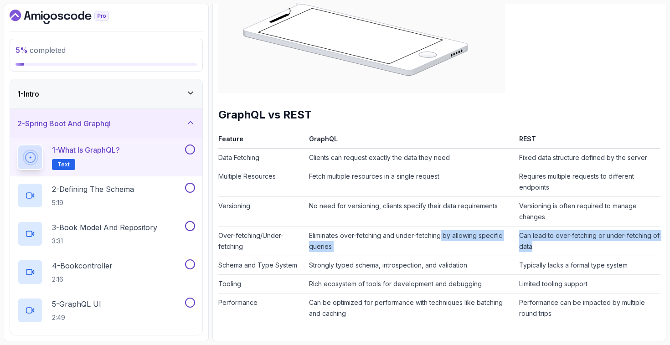
drag, startPoint x: 443, startPoint y: 235, endPoint x: 585, endPoint y: 249, distance: 142.8
click at [585, 249] on tr "Over-fetching/Under-fetching Eliminates over-fetching and under-fetching by all…" at bounding box center [439, 241] width 442 height 30
click at [585, 249] on td "Can lead to over-fetching or under-fetching of data" at bounding box center [587, 241] width 145 height 30
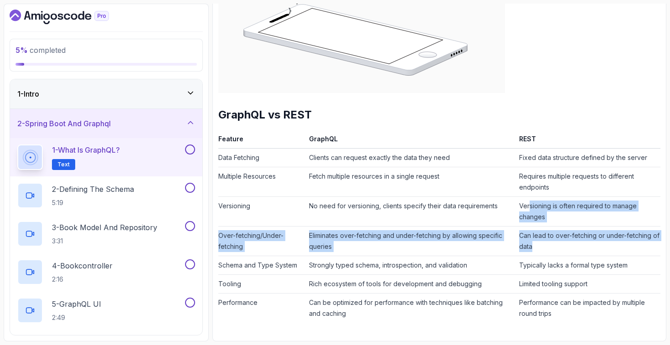
drag, startPoint x: 544, startPoint y: 248, endPoint x: 527, endPoint y: 210, distance: 41.6
click at [527, 210] on tbody "Data Fetching Clients can request exactly the data they need Fixed data structu…" at bounding box center [439, 235] width 442 height 174
click at [527, 210] on td "Versioning is often required to manage changes" at bounding box center [587, 211] width 145 height 30
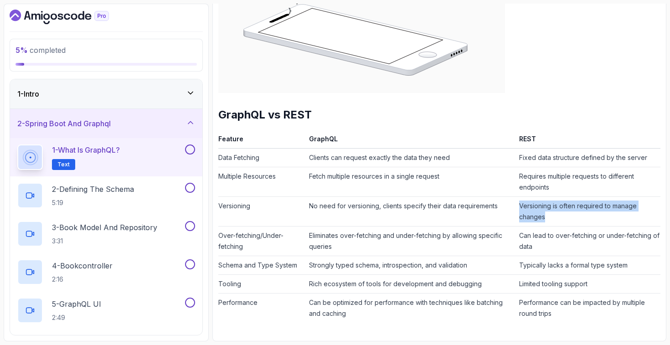
drag, startPoint x: 516, startPoint y: 206, endPoint x: 566, endPoint y: 218, distance: 51.1
click at [566, 218] on td "Versioning is often required to manage changes" at bounding box center [587, 211] width 145 height 30
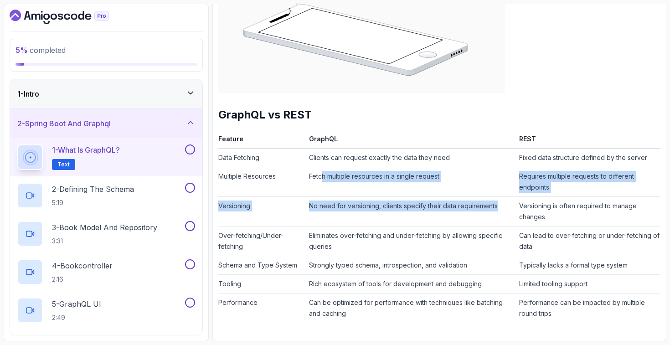
drag, startPoint x: 501, startPoint y: 207, endPoint x: 322, endPoint y: 178, distance: 181.8
click at [322, 178] on tbody "Data Fetching Clients can request exactly the data they need Fixed data structu…" at bounding box center [439, 235] width 442 height 174
click at [322, 178] on td "Fetch multiple resources in a single request" at bounding box center [410, 182] width 210 height 30
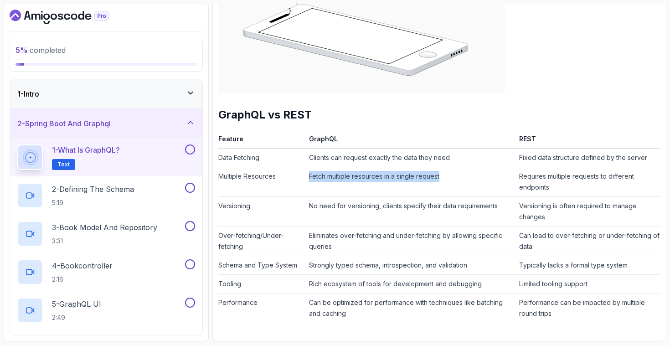
drag, startPoint x: 306, startPoint y: 179, endPoint x: 440, endPoint y: 182, distance: 134.4
click at [440, 182] on td "Fetch multiple resources in a single request" at bounding box center [410, 182] width 210 height 30
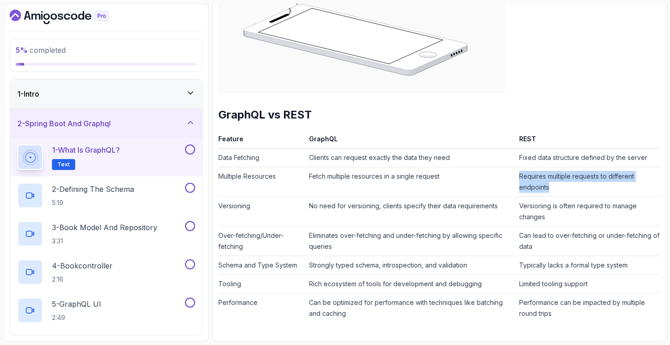
drag, startPoint x: 510, startPoint y: 176, endPoint x: 579, endPoint y: 189, distance: 70.3
click at [579, 189] on tr "Multiple Resources Fetch multiple resources in a single request Requires multip…" at bounding box center [439, 182] width 442 height 30
click at [579, 189] on td "Requires multiple requests to different endpoints" at bounding box center [587, 182] width 145 height 30
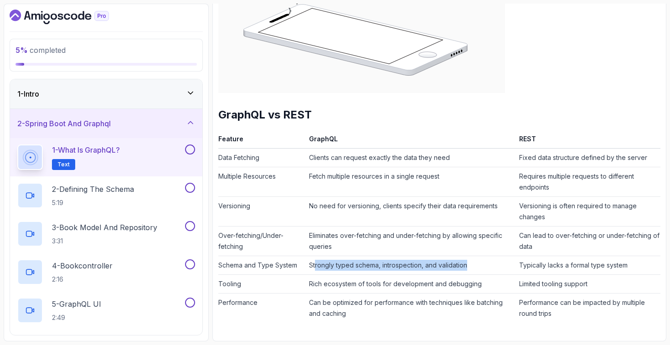
drag, startPoint x: 315, startPoint y: 269, endPoint x: 474, endPoint y: 268, distance: 159.0
click at [474, 268] on td "Strongly typed schema, introspection, and validation" at bounding box center [410, 265] width 210 height 19
click at [475, 268] on td "Strongly typed schema, introspection, and validation" at bounding box center [410, 265] width 210 height 19
drag, startPoint x: 475, startPoint y: 268, endPoint x: 326, endPoint y: 269, distance: 149.8
click at [326, 269] on td "Strongly typed schema, introspection, and validation" at bounding box center [410, 265] width 210 height 19
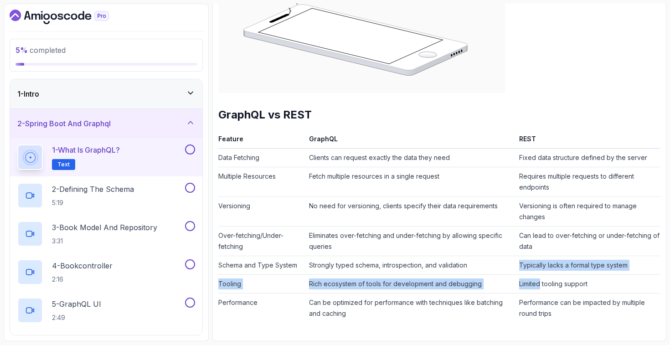
drag, startPoint x: 506, startPoint y: 261, endPoint x: 574, endPoint y: 278, distance: 69.9
click at [574, 278] on tbody "Data Fetching Clients can request exactly the data they need Fixed data structu…" at bounding box center [439, 235] width 442 height 174
click at [574, 278] on td "Limited tooling support" at bounding box center [587, 283] width 145 height 19
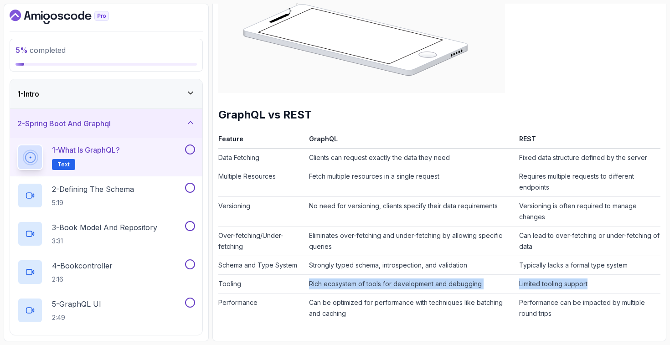
drag, startPoint x: 594, startPoint y: 285, endPoint x: 308, endPoint y: 285, distance: 286.0
click at [307, 285] on tr "Tooling Rich ecosystem of tools for development and debugging Limited tooling s…" at bounding box center [439, 283] width 442 height 19
click at [308, 285] on td "Rich ecosystem of tools for development and debugging" at bounding box center [410, 283] width 210 height 19
drag, startPoint x: 308, startPoint y: 285, endPoint x: 606, endPoint y: 285, distance: 298.3
click at [606, 285] on tr "Tooling Rich ecosystem of tools for development and debugging Limited tooling s…" at bounding box center [439, 283] width 442 height 19
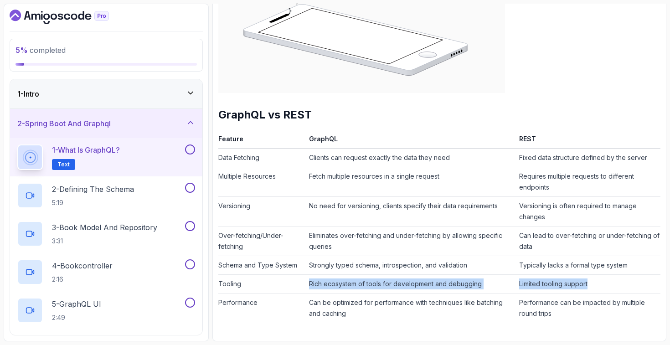
click at [606, 285] on td "Limited tooling support" at bounding box center [587, 283] width 145 height 19
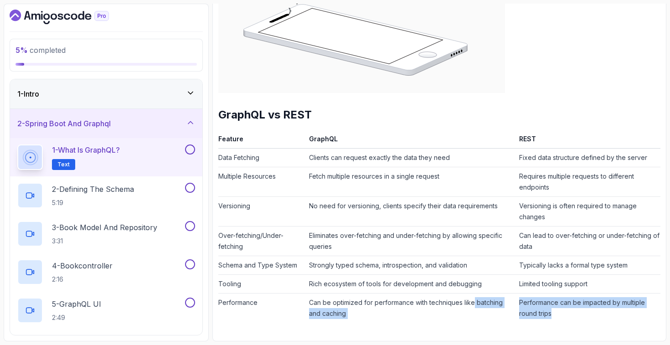
drag, startPoint x: 588, startPoint y: 314, endPoint x: 475, endPoint y: 305, distance: 113.8
click at [475, 305] on tr "Performance Can be optimized for performance with techniques like batching and …" at bounding box center [439, 308] width 442 height 30
click at [475, 305] on td "Can be optimized for performance with techniques like batching and caching" at bounding box center [410, 308] width 210 height 30
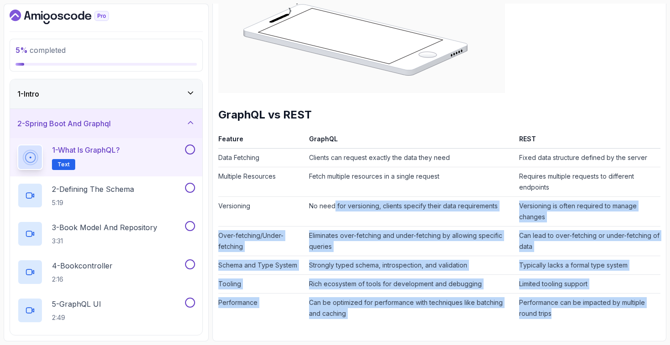
drag, startPoint x: 584, startPoint y: 318, endPoint x: 337, endPoint y: 203, distance: 272.4
click at [332, 207] on tbody "Data Fetching Clients can request exactly the data they need Fixed data structu…" at bounding box center [439, 235] width 442 height 174
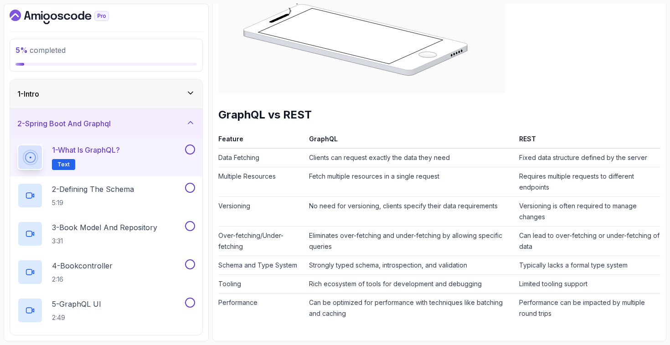
click at [414, 291] on td "Rich ecosystem of tools for development and debugging" at bounding box center [410, 283] width 210 height 19
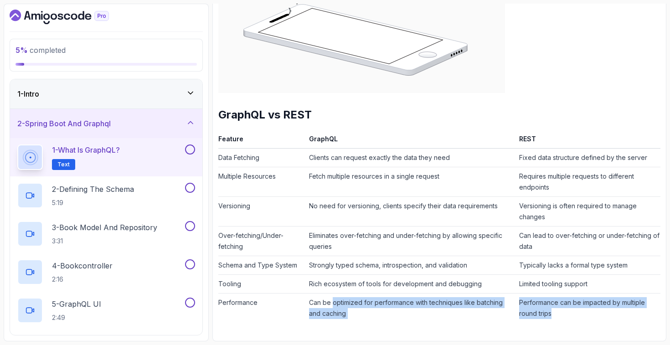
drag, startPoint x: 610, startPoint y: 321, endPoint x: 334, endPoint y: 307, distance: 276.4
click at [334, 307] on tr "Performance Can be optimized for performance with techniques like batching and …" at bounding box center [439, 308] width 442 height 30
click at [334, 307] on td "Can be optimized for performance with techniques like batching and caching" at bounding box center [410, 308] width 210 height 30
drag, startPoint x: 299, startPoint y: 303, endPoint x: 588, endPoint y: 315, distance: 289.0
click at [588, 315] on tr "Performance Can be optimized for performance with techniques like batching and …" at bounding box center [439, 308] width 442 height 30
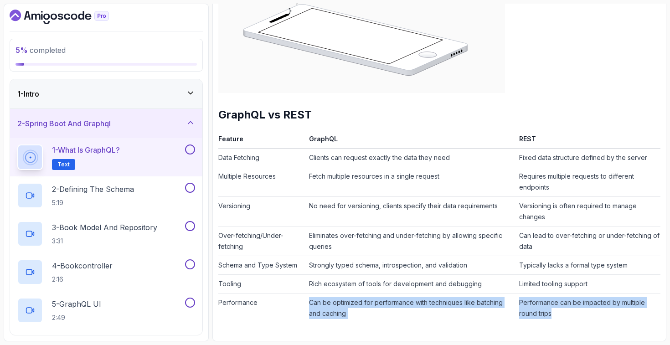
click at [588, 315] on td "Performance can be impacted by multiple round trips" at bounding box center [587, 308] width 145 height 30
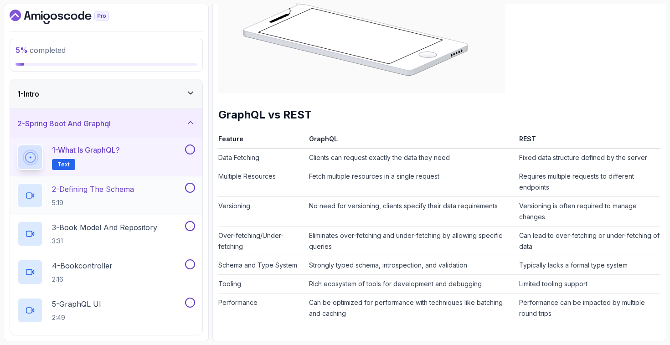
click at [128, 189] on p "2 - Defining The Schema" at bounding box center [93, 189] width 82 height 11
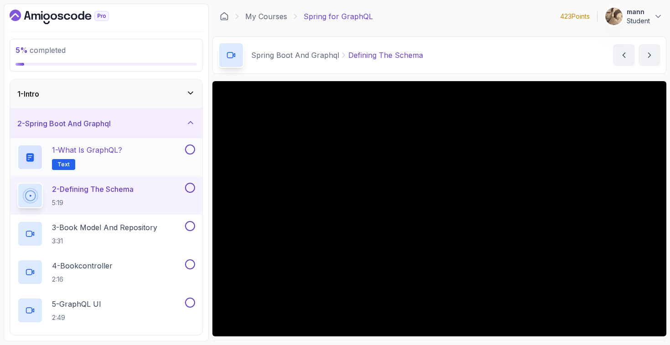
click at [190, 151] on button at bounding box center [190, 149] width 10 height 10
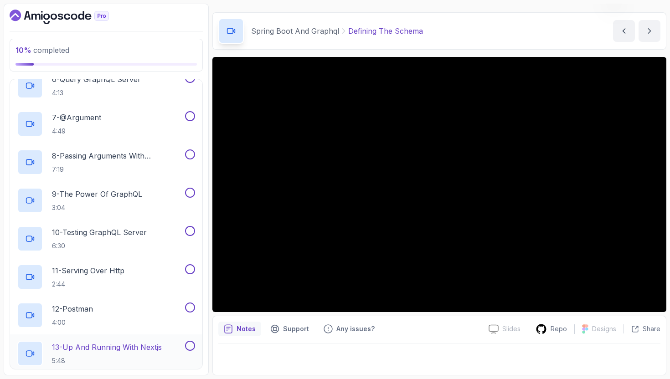
scroll to position [411, 0]
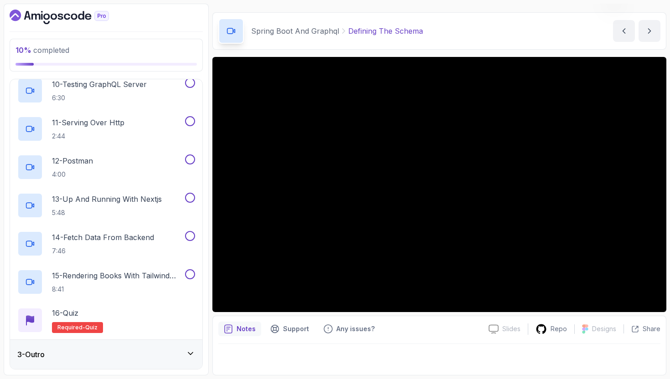
click at [140, 344] on div "3 - Outro" at bounding box center [106, 354] width 178 height 11
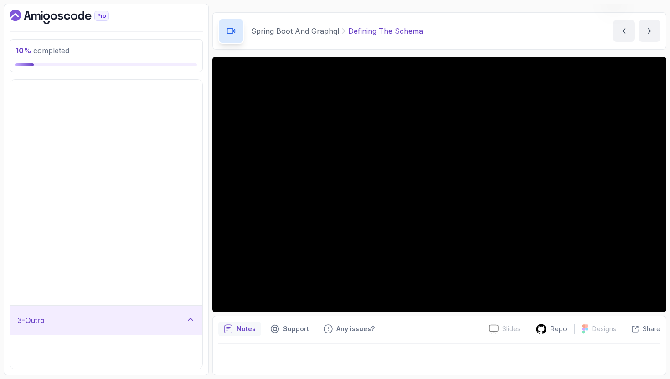
scroll to position [0, 0]
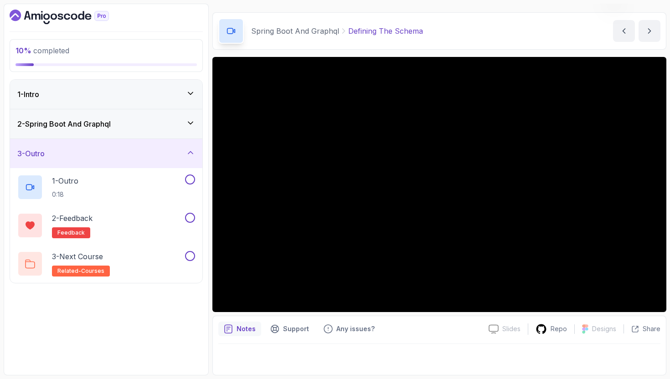
click at [128, 122] on div "2 - Spring Boot And Graphql" at bounding box center [106, 123] width 178 height 11
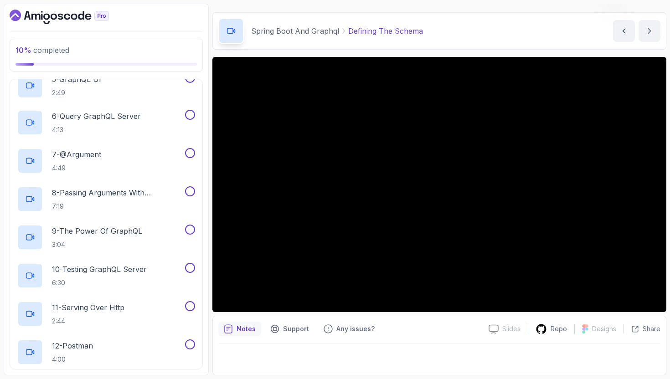
scroll to position [411, 0]
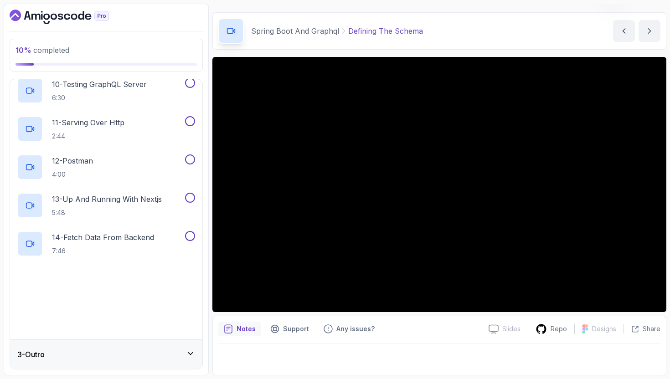
click at [124, 344] on div "3 - Outro" at bounding box center [106, 354] width 192 height 29
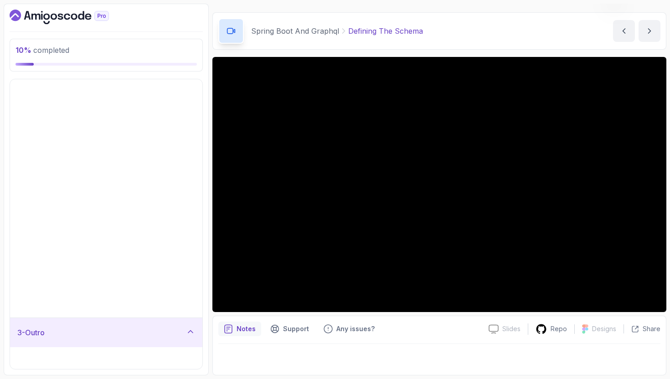
scroll to position [0, 0]
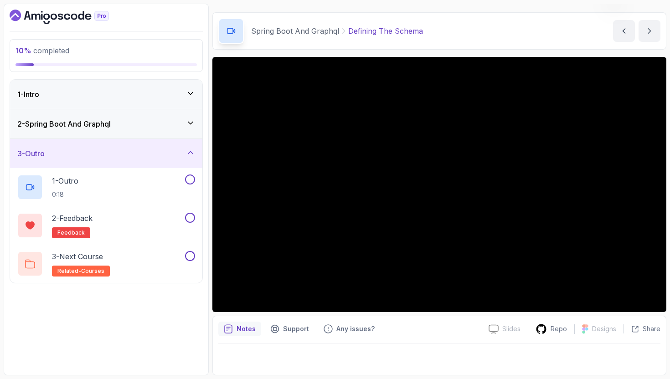
click at [174, 125] on div "2 - Spring Boot And Graphql" at bounding box center [106, 123] width 178 height 11
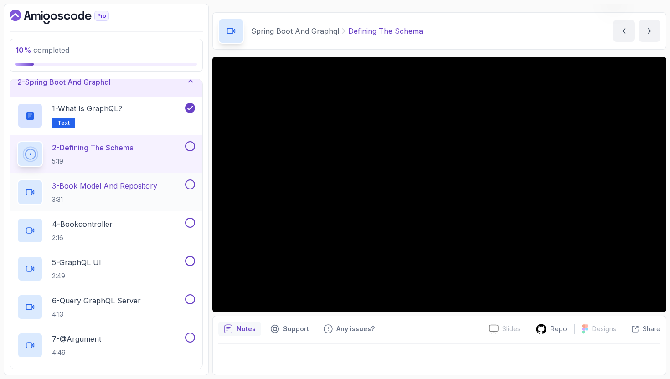
scroll to position [5, 0]
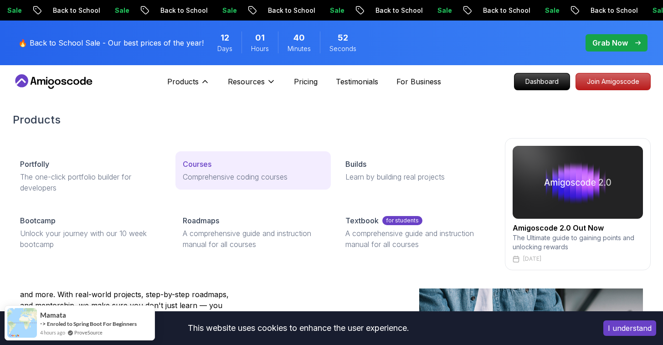
click at [192, 158] on p "Courses" at bounding box center [197, 163] width 29 height 11
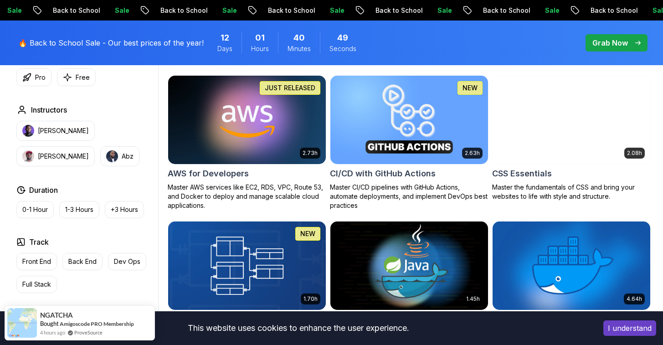
scroll to position [670, 0]
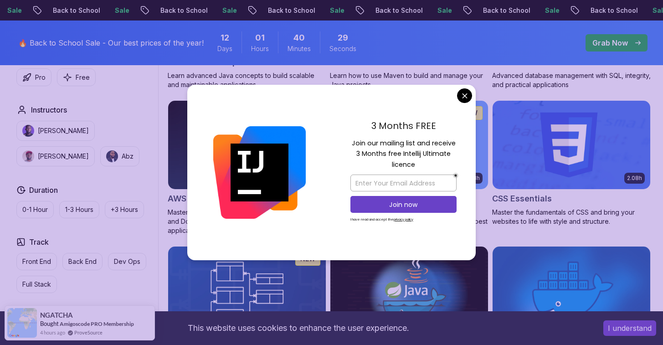
click at [458, 92] on div "3 Months FREE Join our mailing list and receive 3 Months free Intellij Ultimate…" at bounding box center [403, 173] width 144 height 176
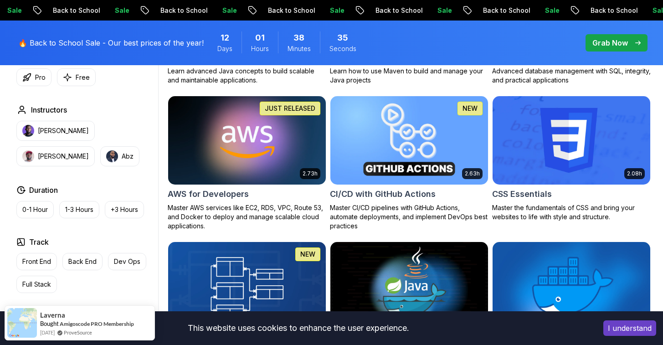
scroll to position [674, 0]
click at [374, 146] on img at bounding box center [408, 140] width 165 height 92
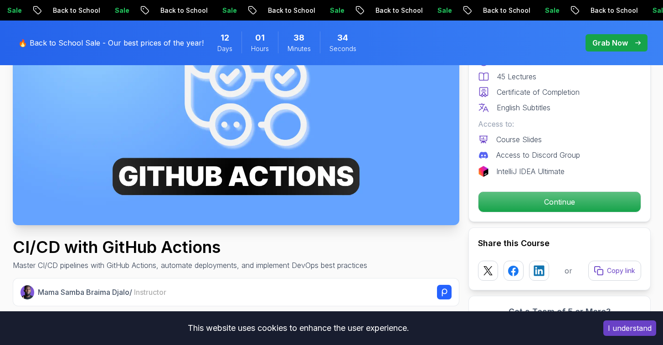
scroll to position [342, 0]
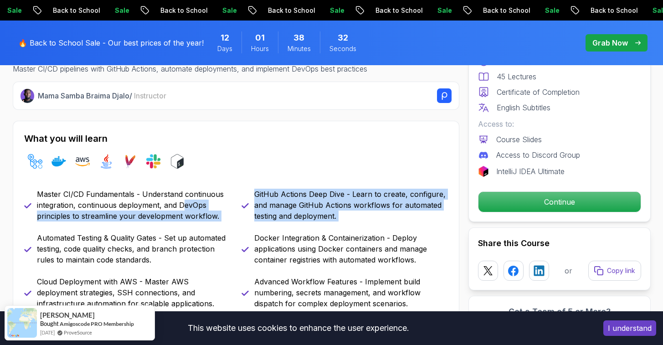
drag, startPoint x: 183, startPoint y: 184, endPoint x: 215, endPoint y: 208, distance: 40.6
click at [215, 208] on div "Master CI/CD Fundamentals - Understand continuous integration, continuous deplo…" at bounding box center [236, 271] width 424 height 164
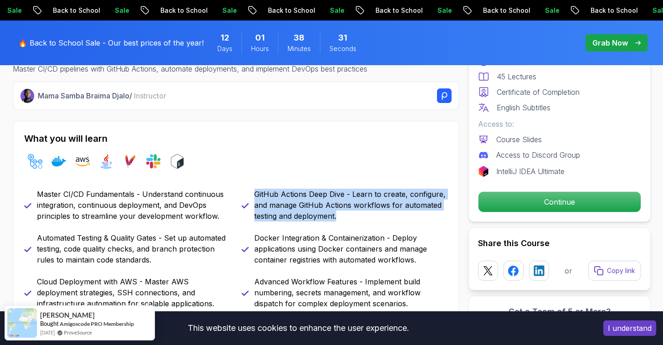
drag, startPoint x: 256, startPoint y: 189, endPoint x: 245, endPoint y: 168, distance: 24.4
click at [245, 168] on div "What you will learn github-actions docker aws java maven slack bash Master CI/C…" at bounding box center [236, 242] width 446 height 243
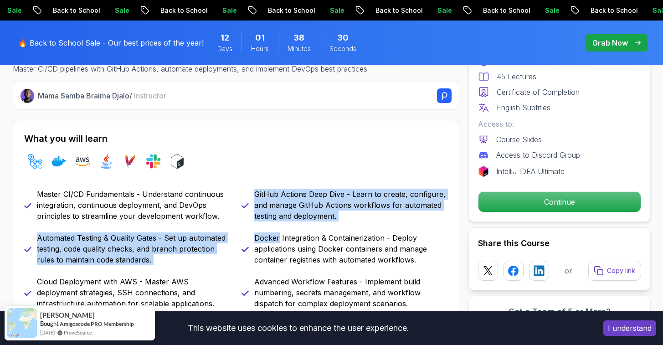
drag, startPoint x: 245, startPoint y: 168, endPoint x: 360, endPoint y: 206, distance: 121.1
click at [360, 206] on div "What you will learn github-actions docker aws java maven slack bash Master CI/C…" at bounding box center [236, 242] width 446 height 243
click at [360, 206] on div "Master CI/CD Fundamentals - Understand continuous integration, continuous deplo…" at bounding box center [236, 271] width 424 height 164
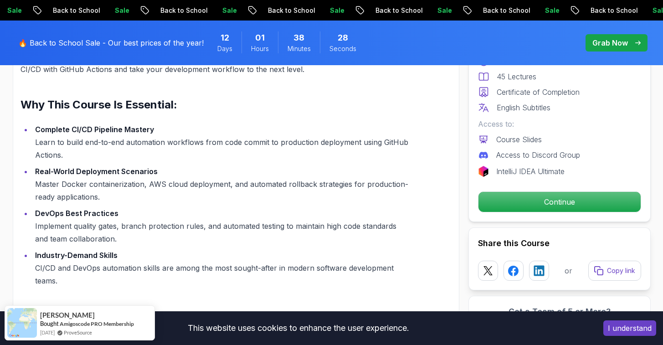
scroll to position [1102, 0]
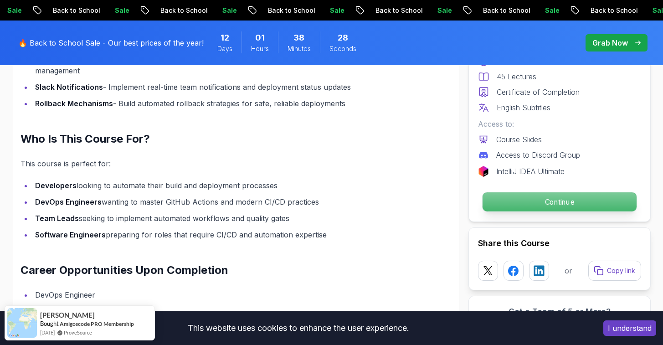
click at [519, 207] on p "Continue" at bounding box center [559, 201] width 154 height 19
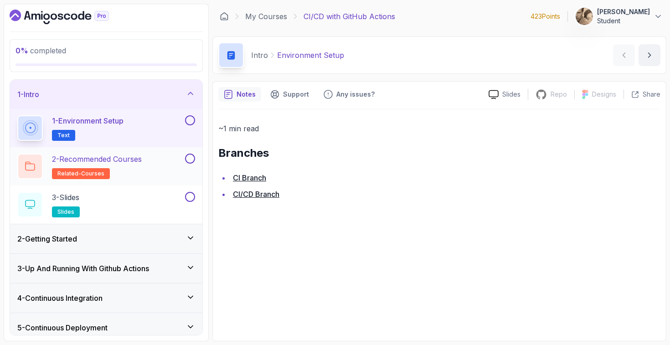
click at [102, 149] on div "2 - Recommended Courses related-courses" at bounding box center [106, 166] width 192 height 38
click at [115, 167] on h2 "2 - Recommended Courses related-courses" at bounding box center [97, 166] width 90 height 26
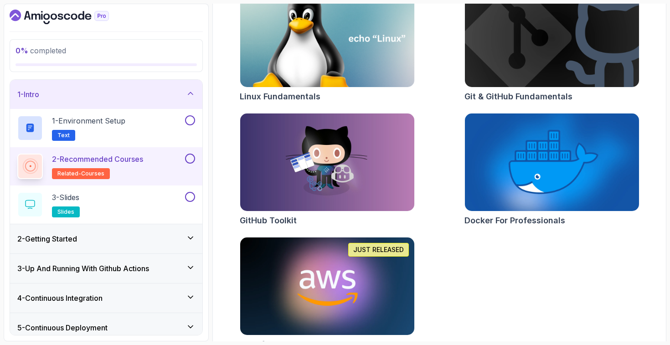
scroll to position [169, 0]
